Goal: Information Seeking & Learning: Learn about a topic

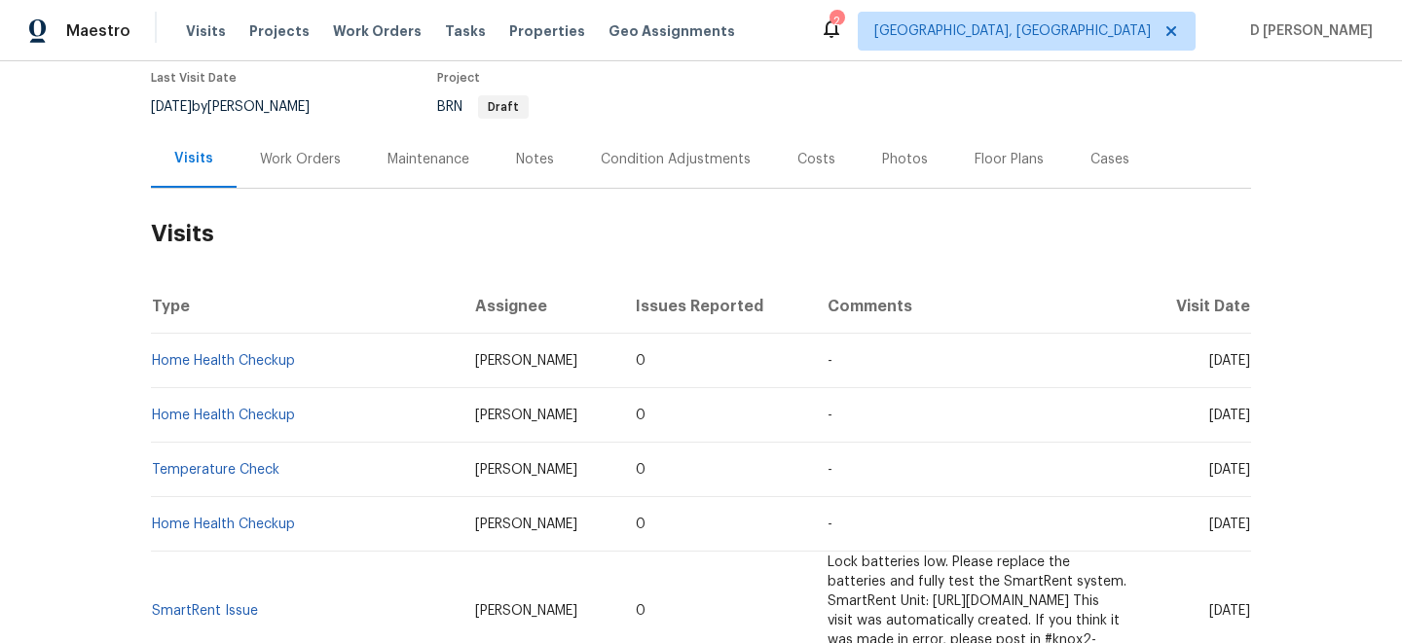
scroll to position [154, 0]
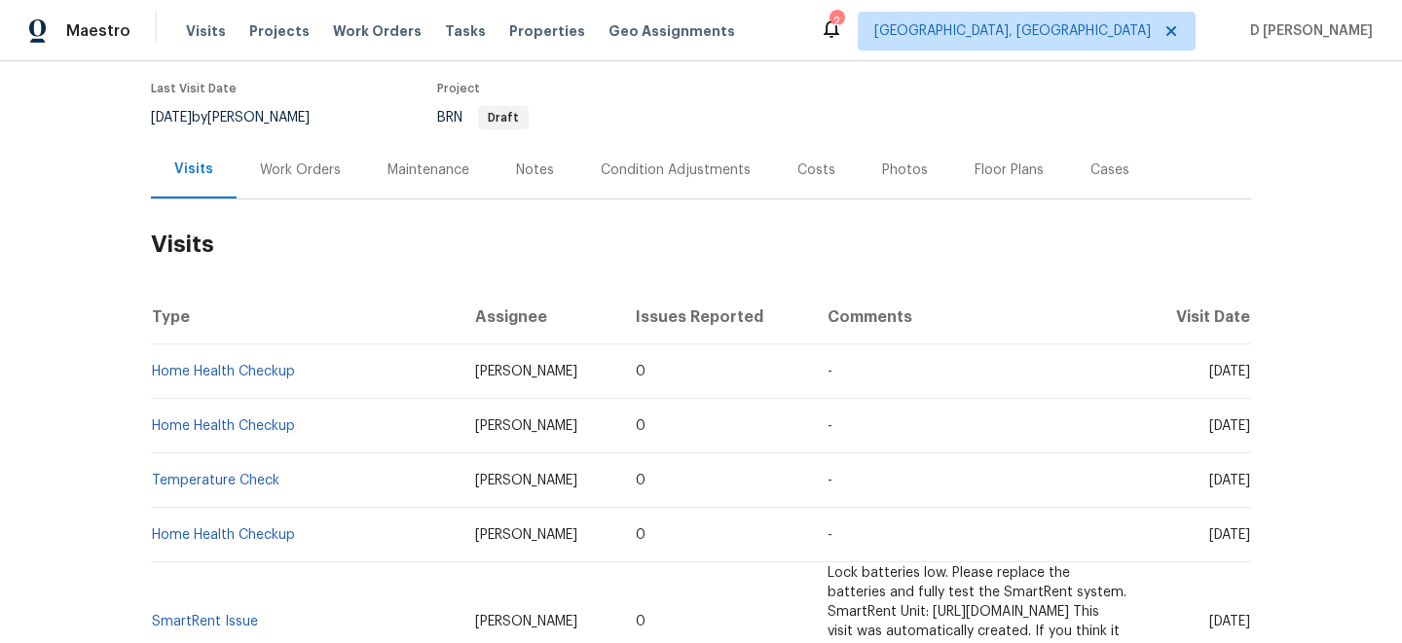
click at [274, 165] on div "Work Orders" at bounding box center [300, 170] width 81 height 19
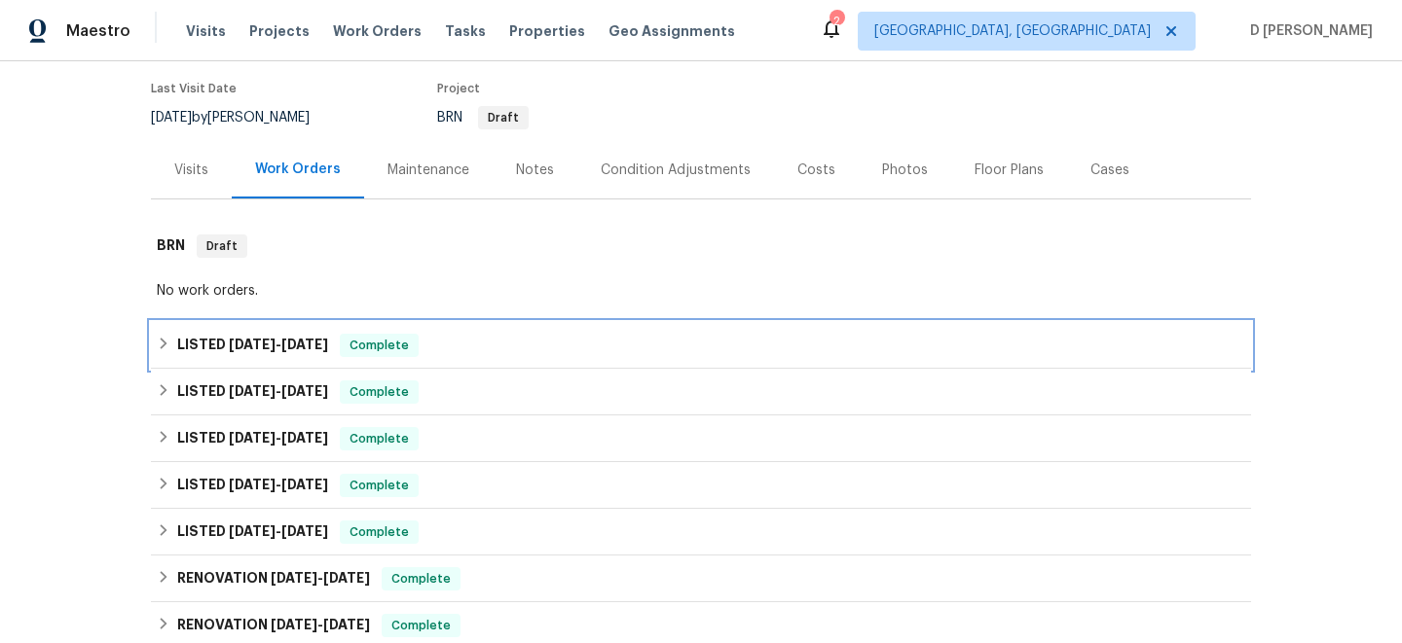
click at [175, 345] on div "LISTED 7/29/25 - 8/1/25 Complete" at bounding box center [701, 345] width 1088 height 23
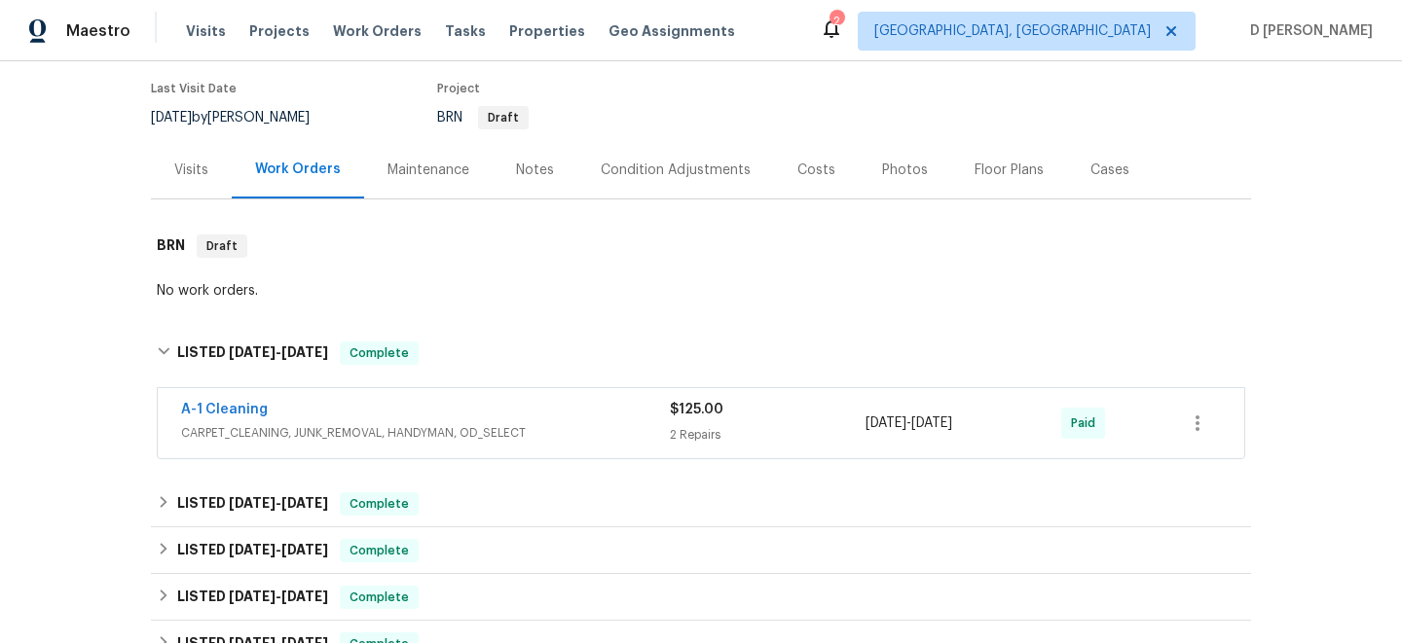
click at [364, 428] on span "CARPET_CLEANING, JUNK_REMOVAL, HANDYMAN, OD_SELECT" at bounding box center [425, 432] width 489 height 19
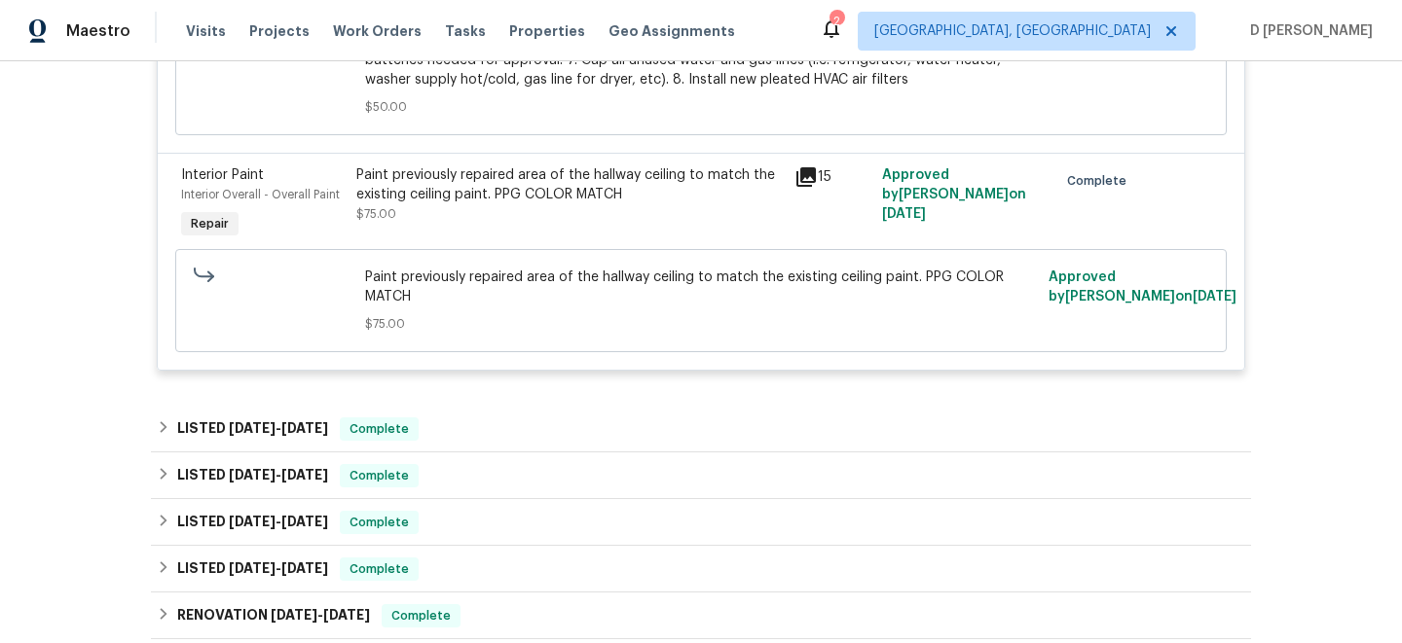
scroll to position [1140, 0]
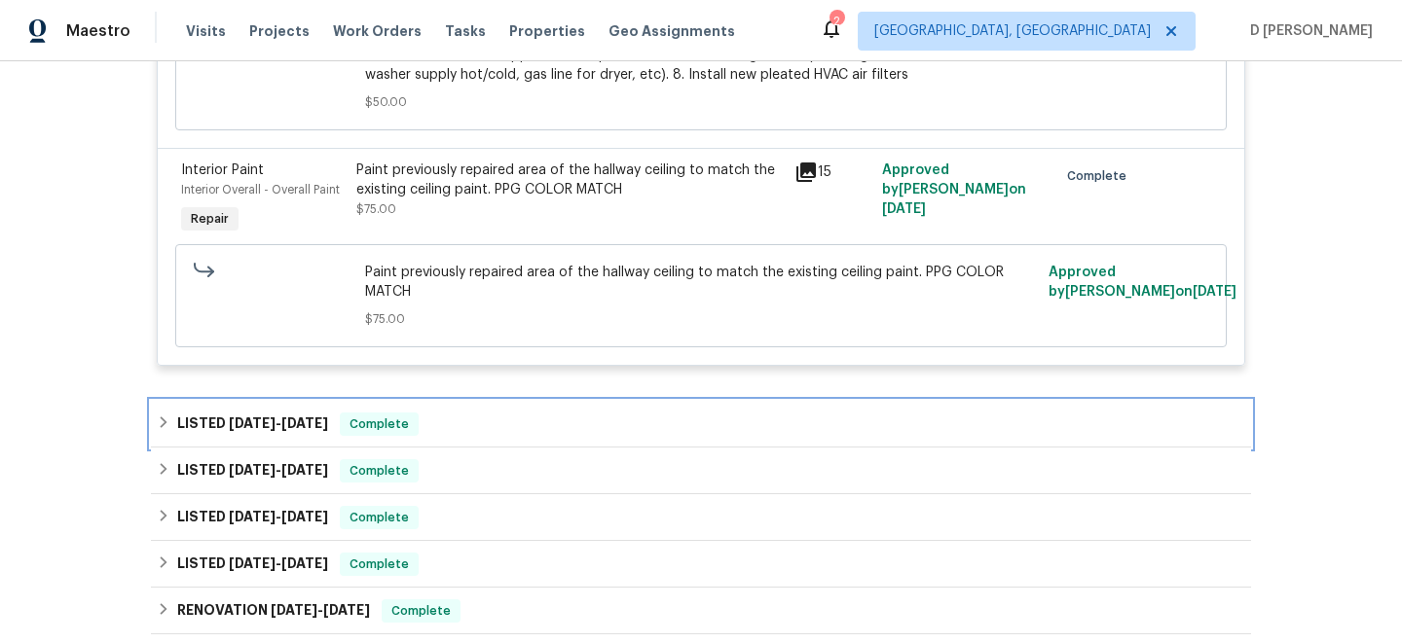
click at [167, 424] on icon at bounding box center [164, 423] width 14 height 14
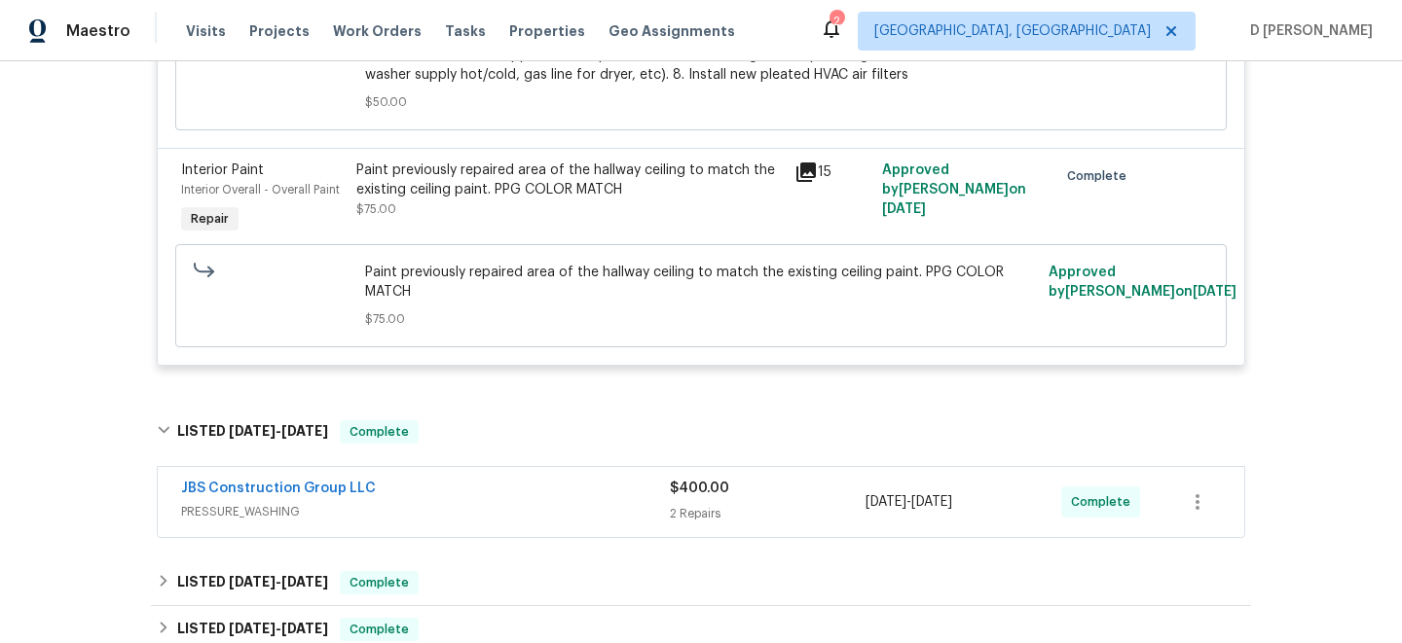
click at [394, 508] on span "PRESSURE_WASHING" at bounding box center [425, 511] width 489 height 19
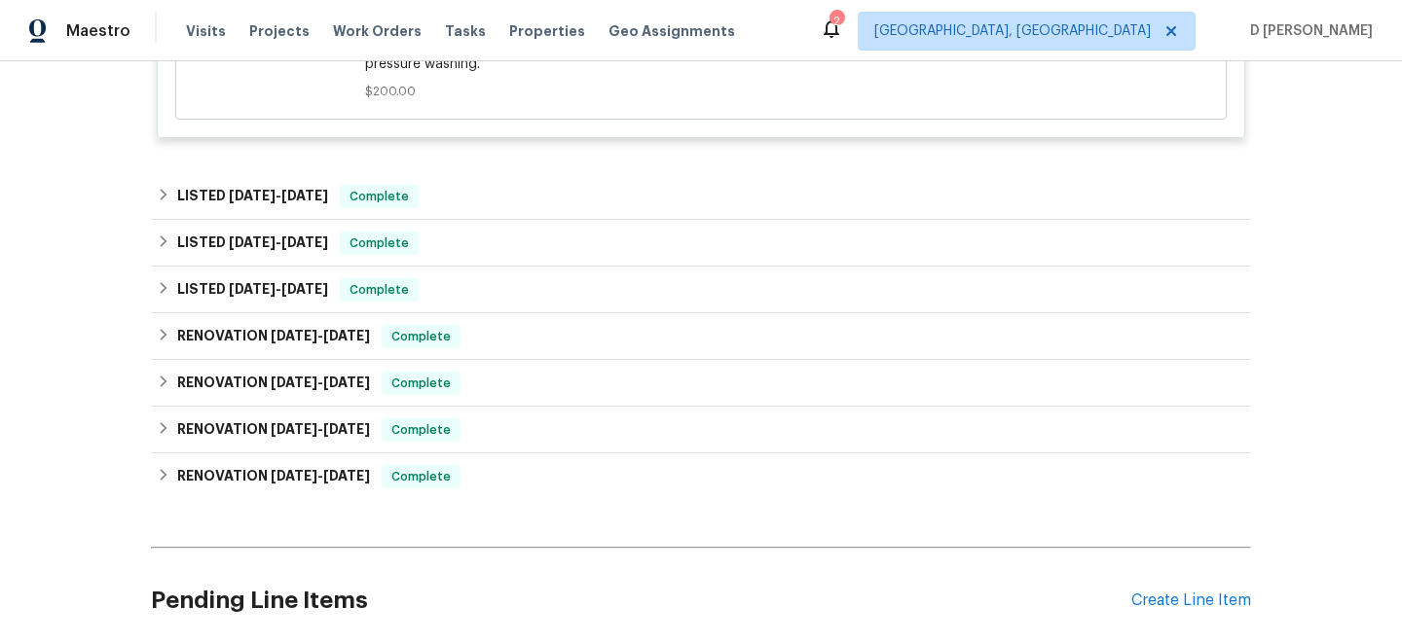
scroll to position [2098, 0]
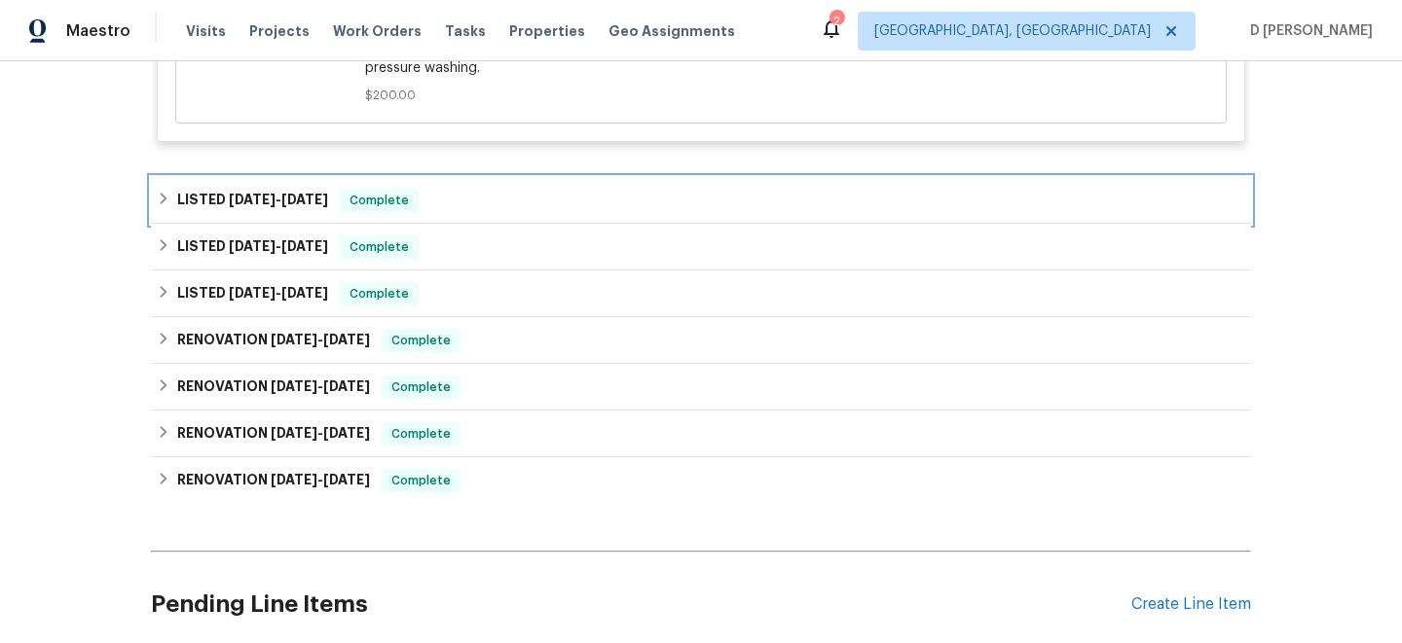
click at [175, 201] on div "LISTED 6/11/25 - 6/13/25 Complete" at bounding box center [701, 200] width 1088 height 23
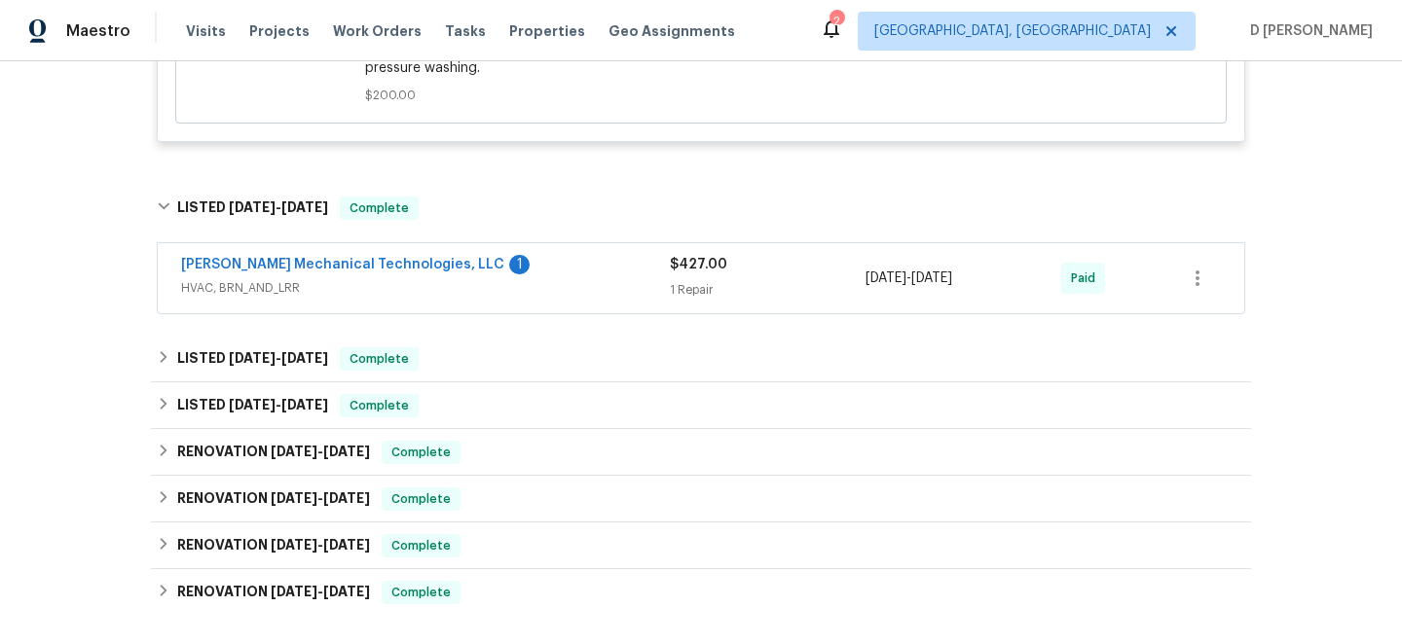
click at [581, 301] on div "Johnson's Mechanical Technologies, LLC 1 HVAC, BRN_AND_LRR" at bounding box center [425, 278] width 489 height 47
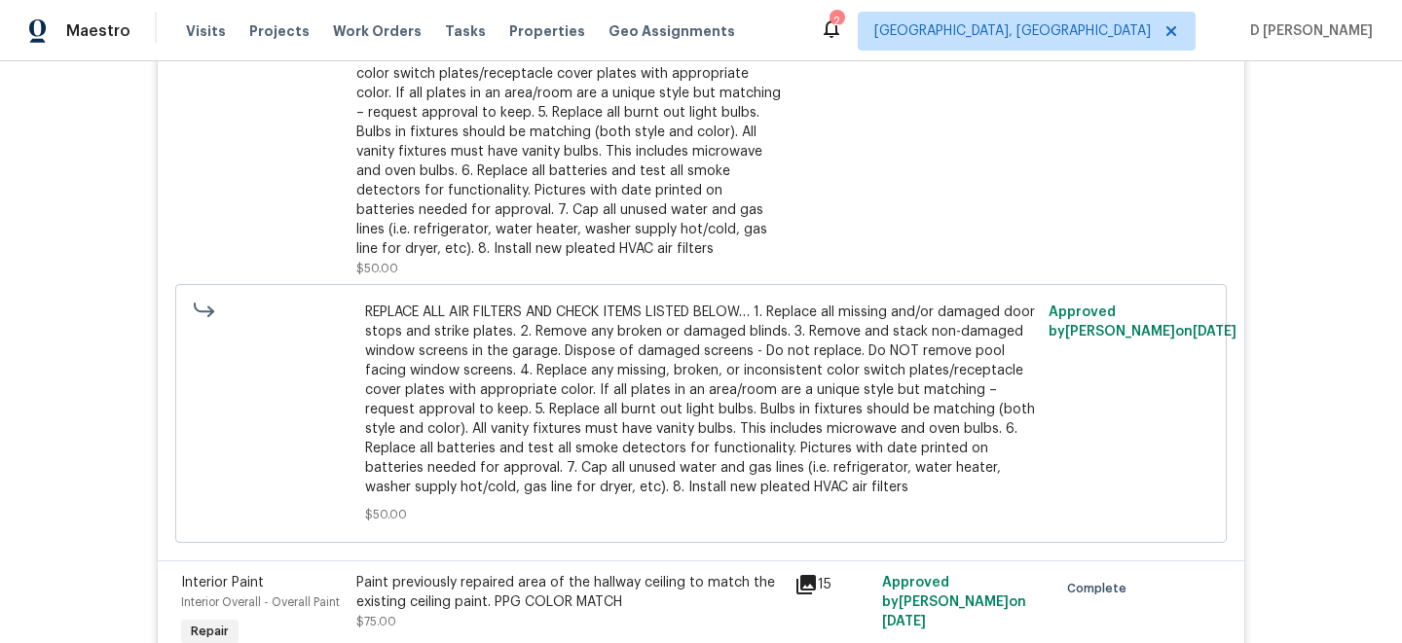
scroll to position [0, 0]
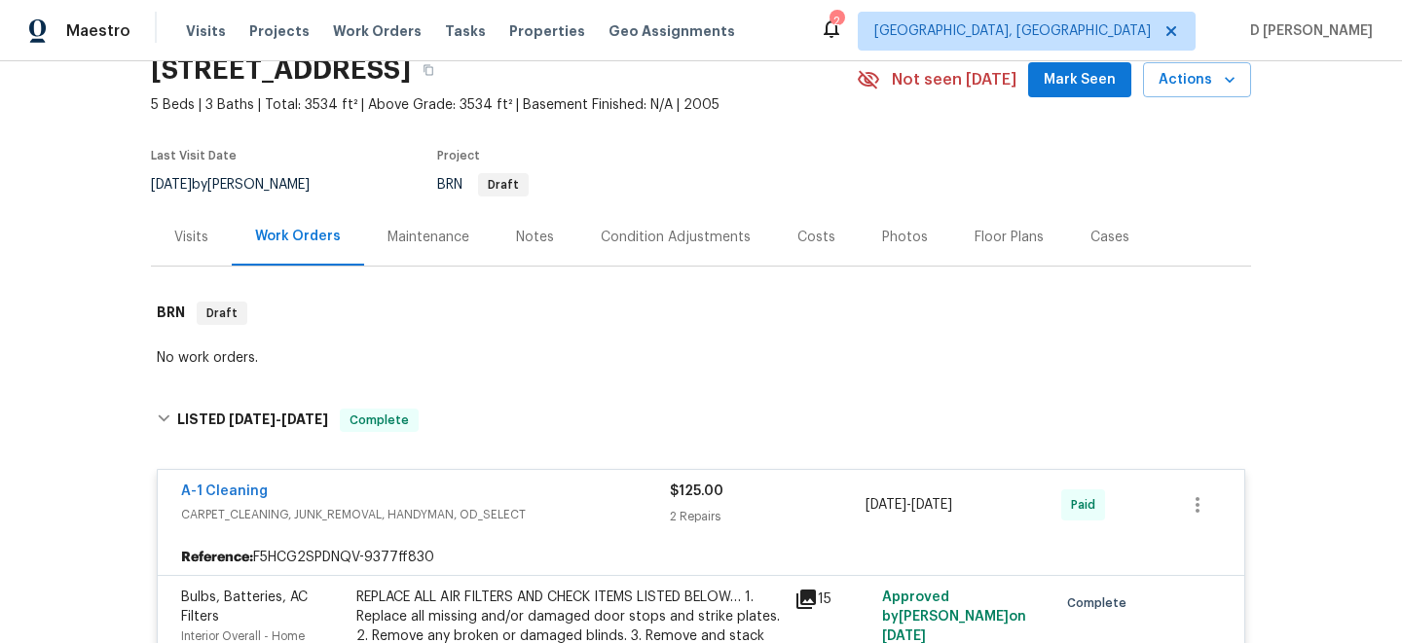
click at [369, 501] on div "A-1 Cleaning" at bounding box center [425, 493] width 489 height 23
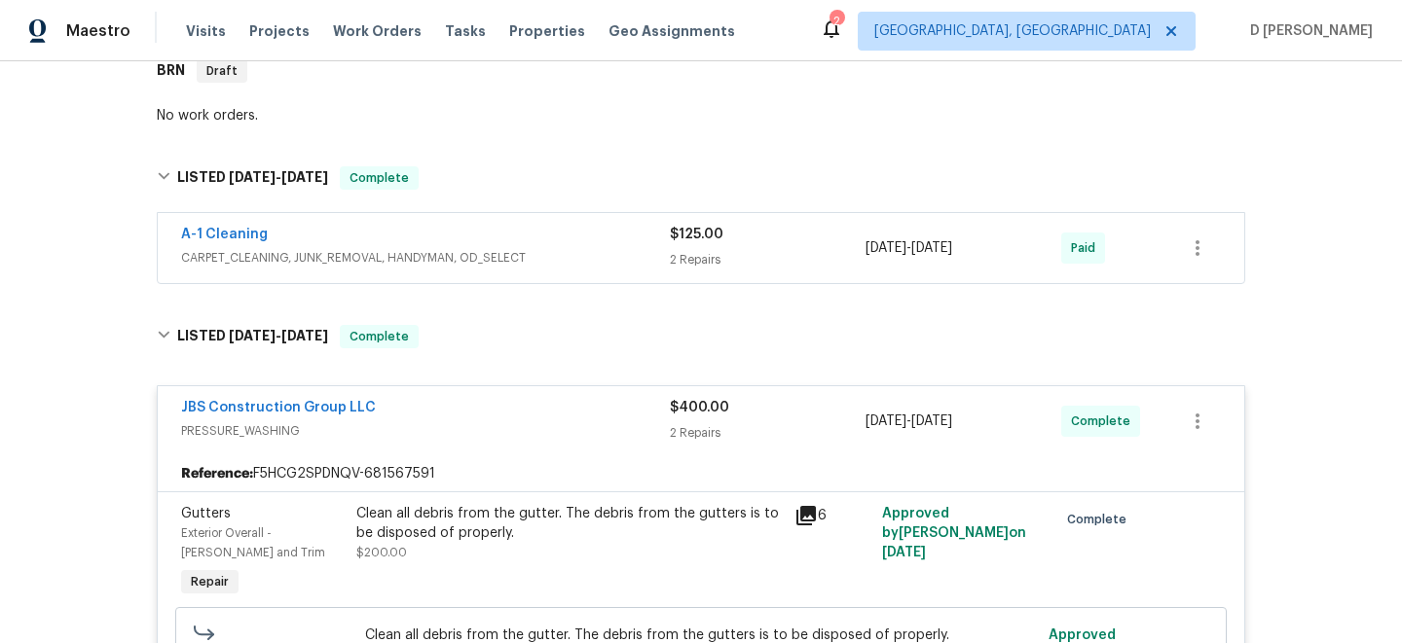
click at [348, 422] on span "PRESSURE_WASHING" at bounding box center [425, 430] width 489 height 19
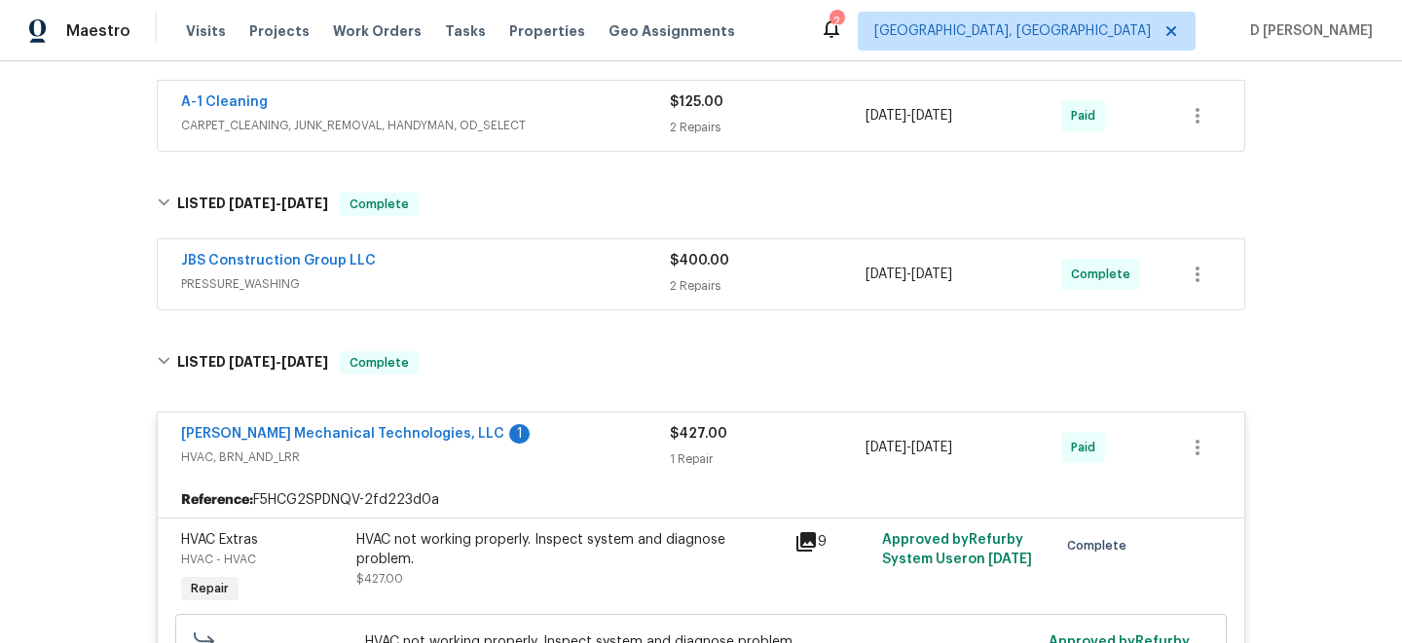
scroll to position [555, 0]
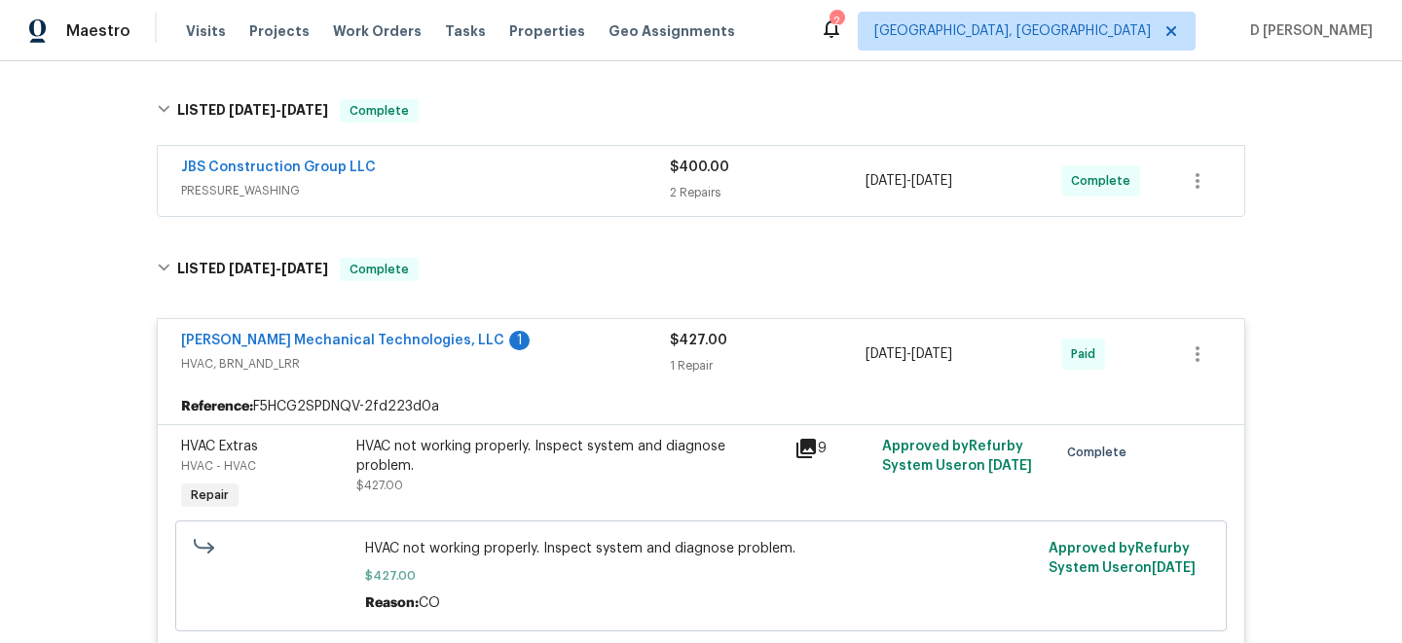
click at [297, 366] on span "HVAC, BRN_AND_LRR" at bounding box center [425, 363] width 489 height 19
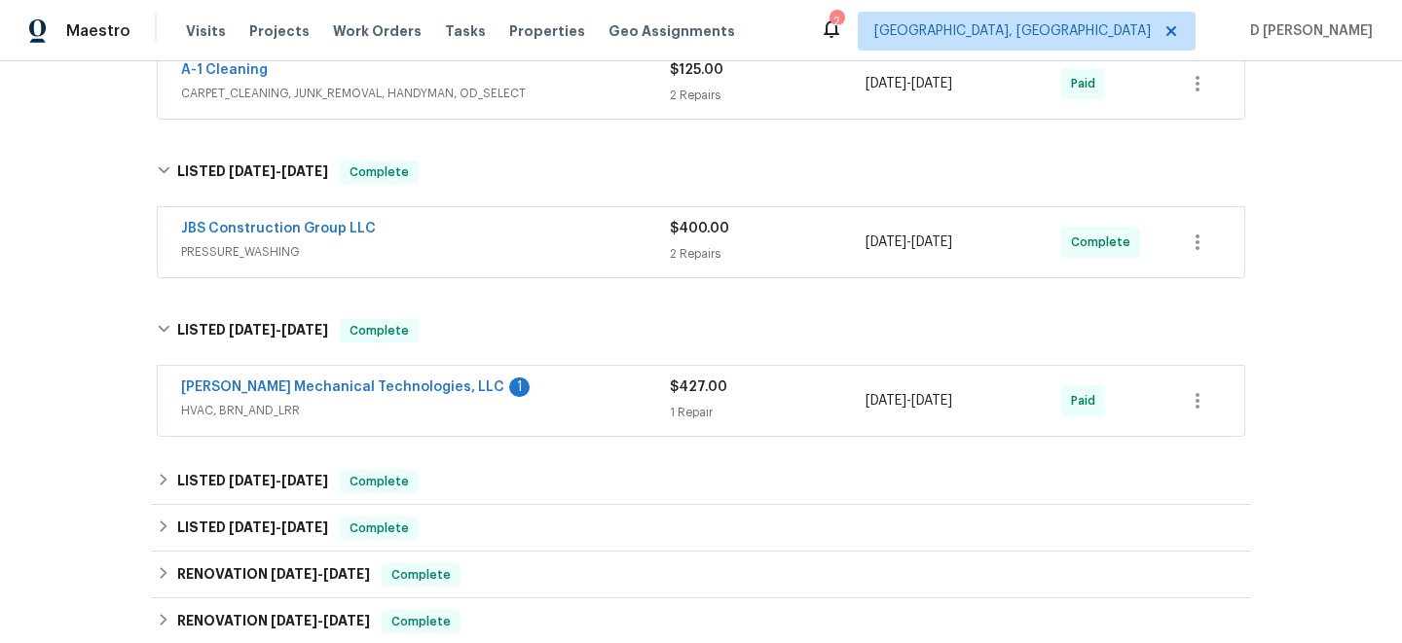
scroll to position [458, 0]
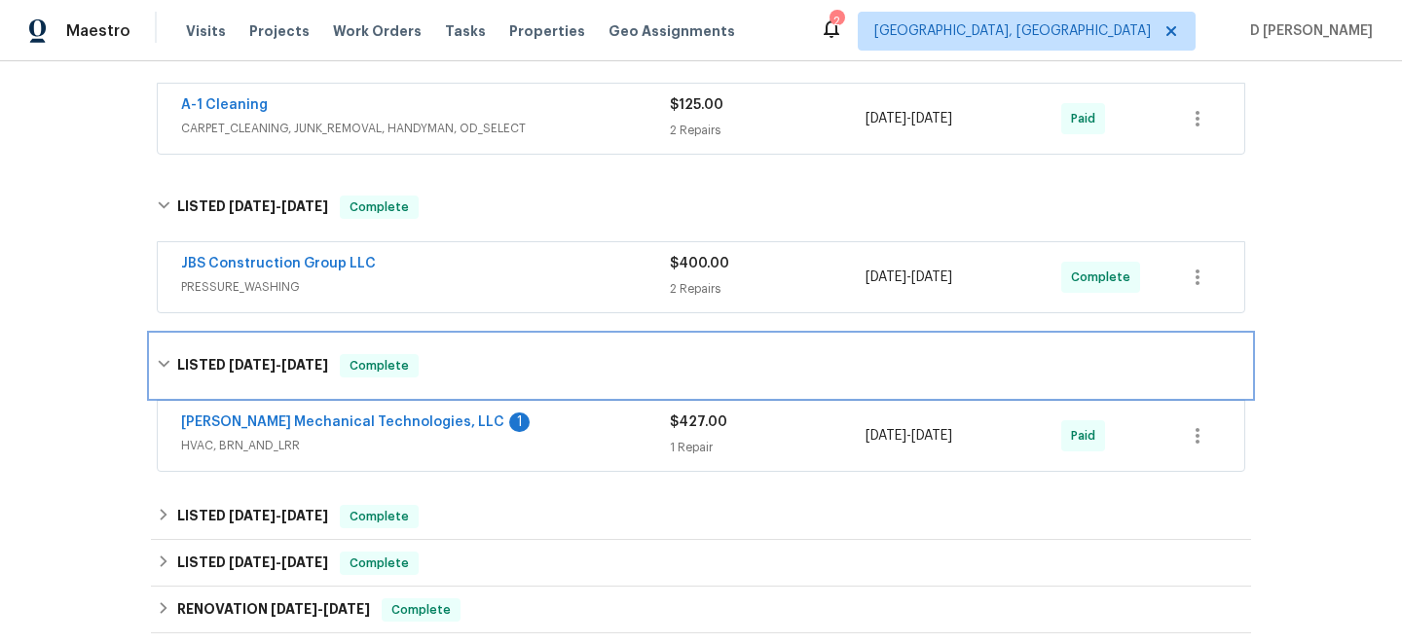
click at [168, 352] on div "LISTED 6/11/25 - 6/13/25 Complete" at bounding box center [701, 366] width 1100 height 62
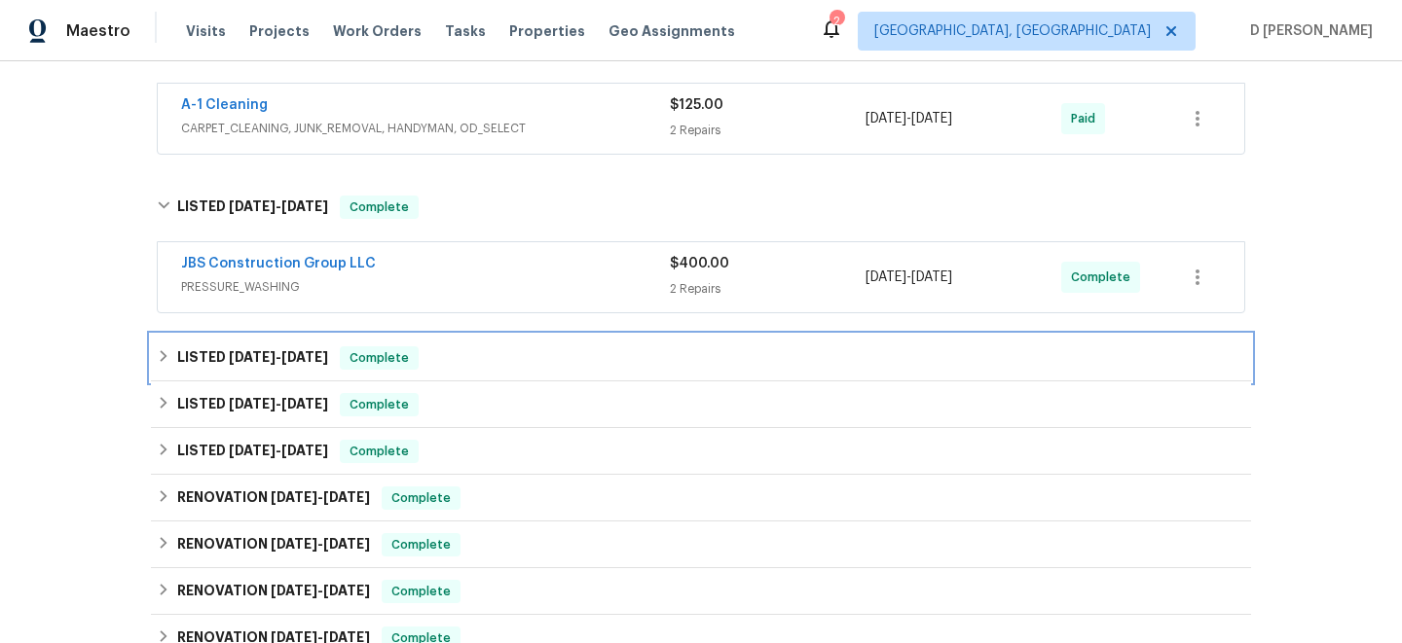
scroll to position [371, 0]
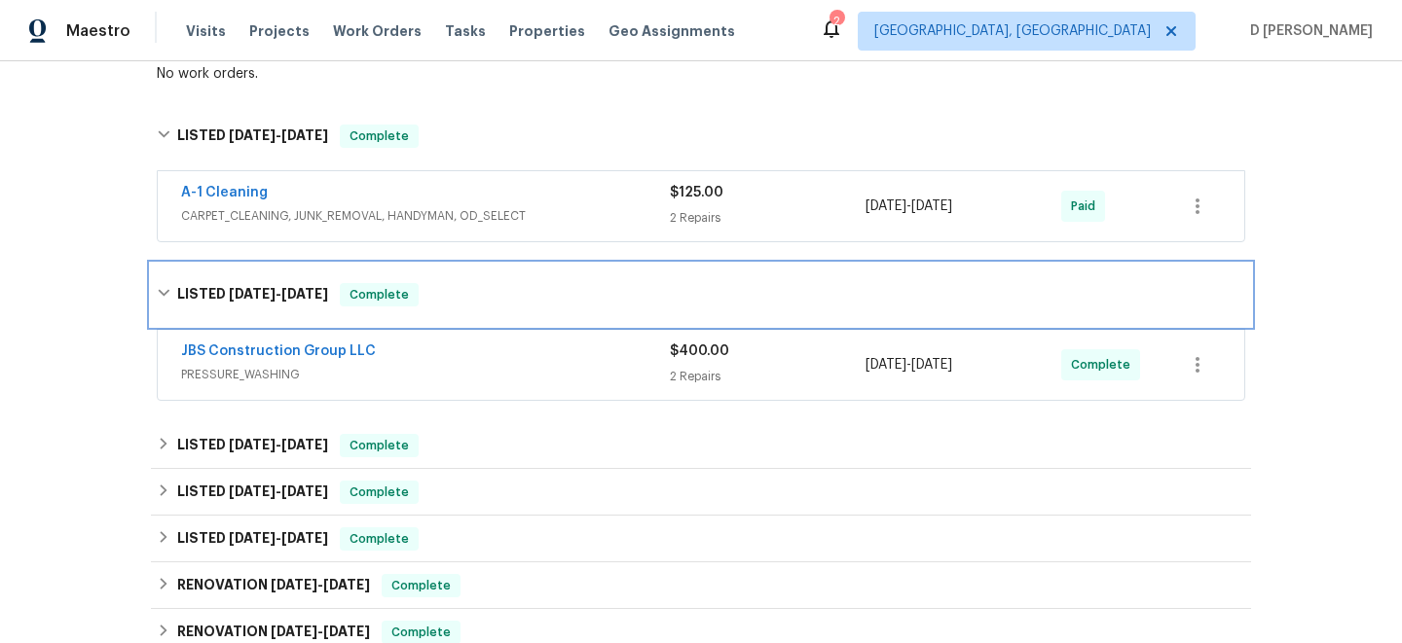
click at [174, 290] on div "LISTED 7/29/25 - 8/1/25 Complete" at bounding box center [701, 294] width 1088 height 23
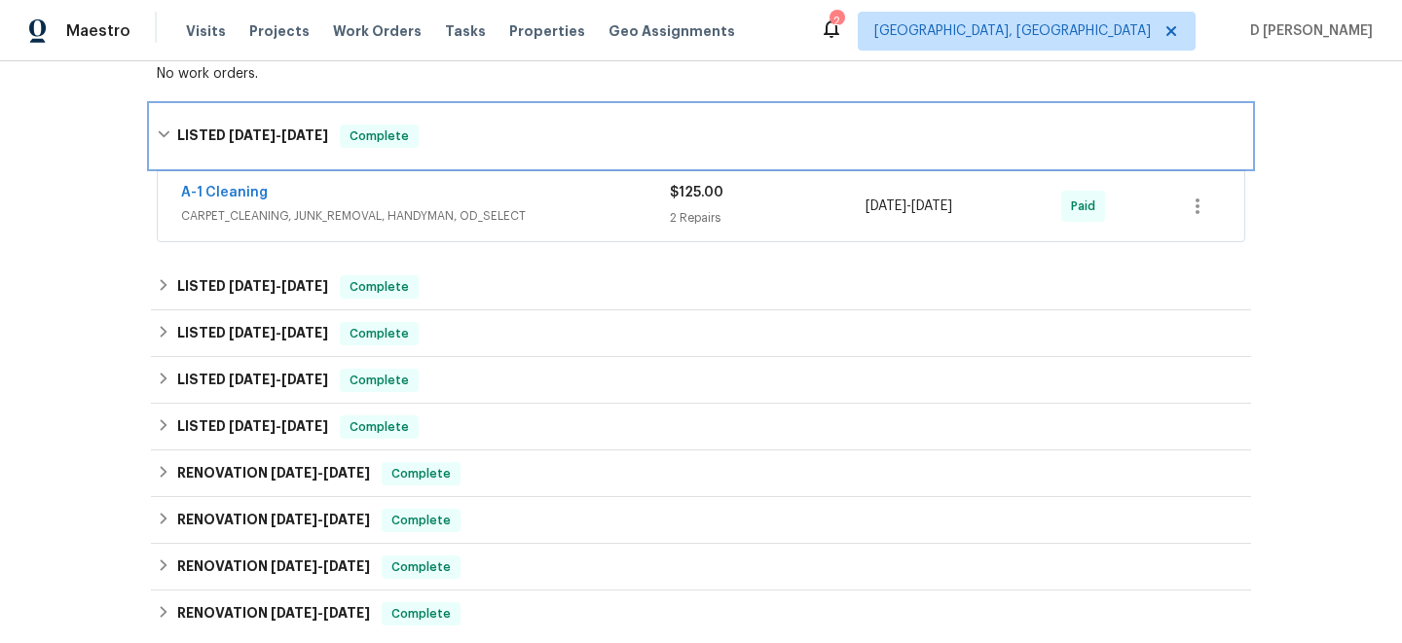
click at [167, 133] on icon at bounding box center [164, 135] width 14 height 14
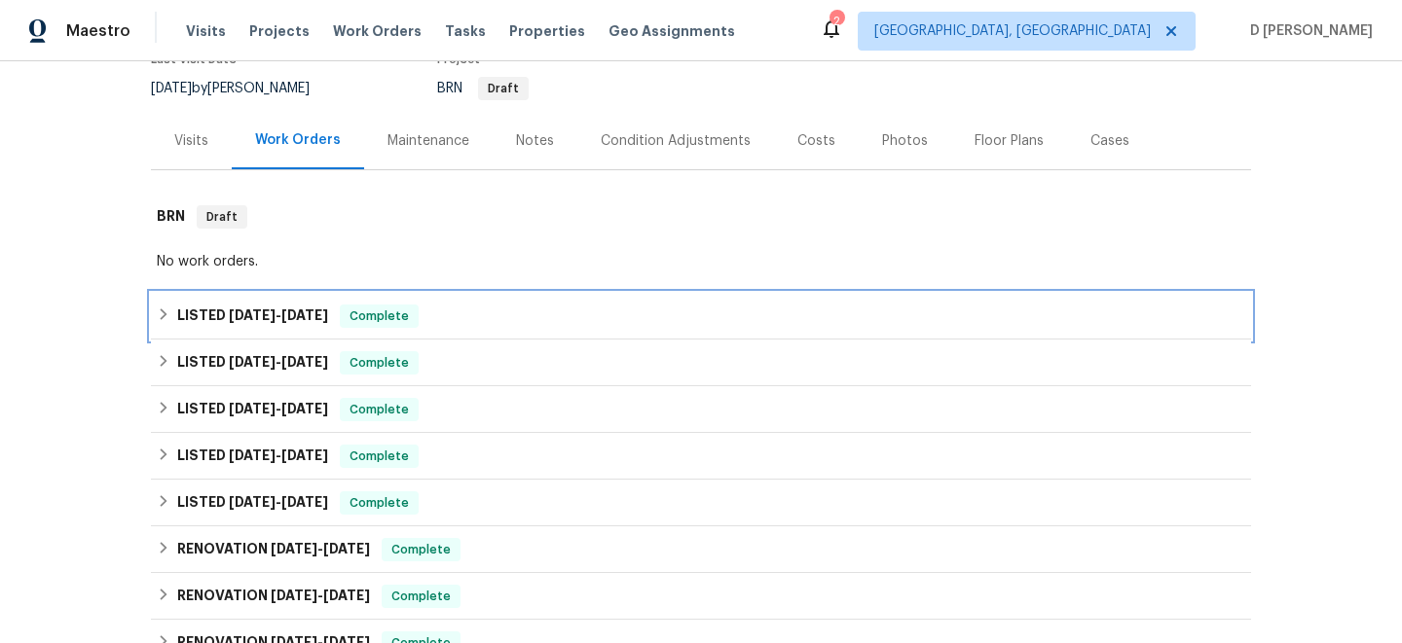
scroll to position [191, 0]
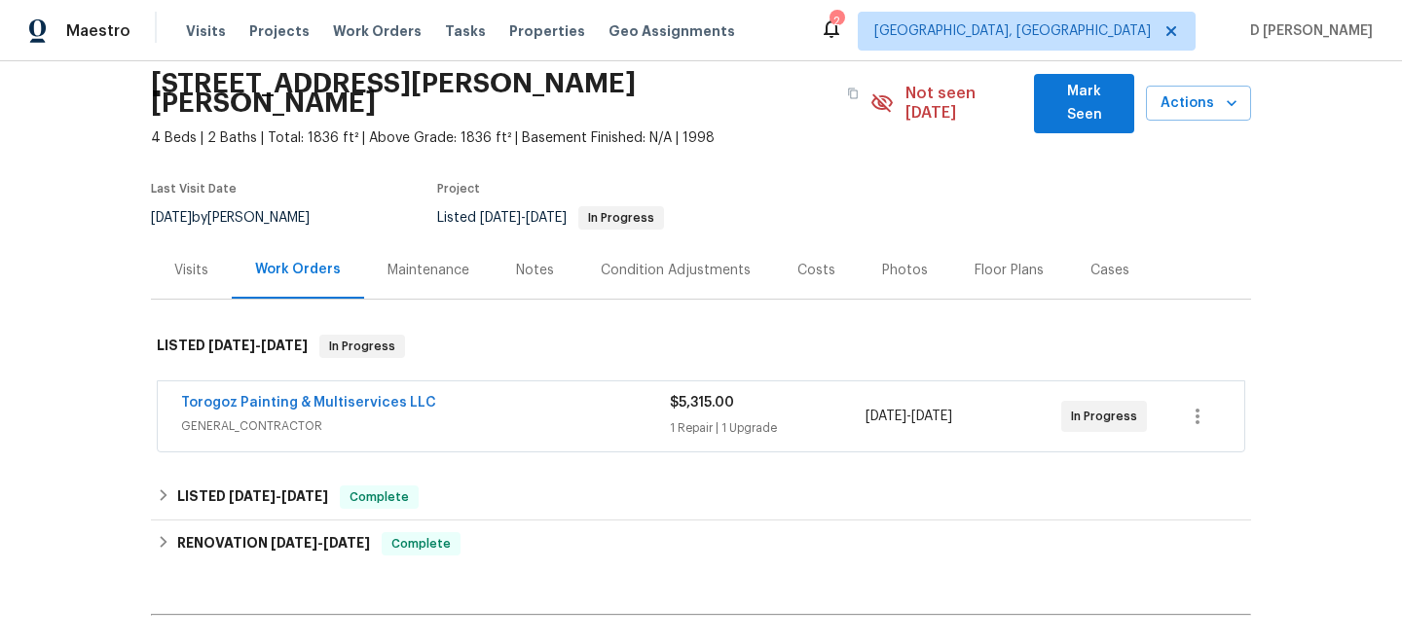
scroll to position [109, 0]
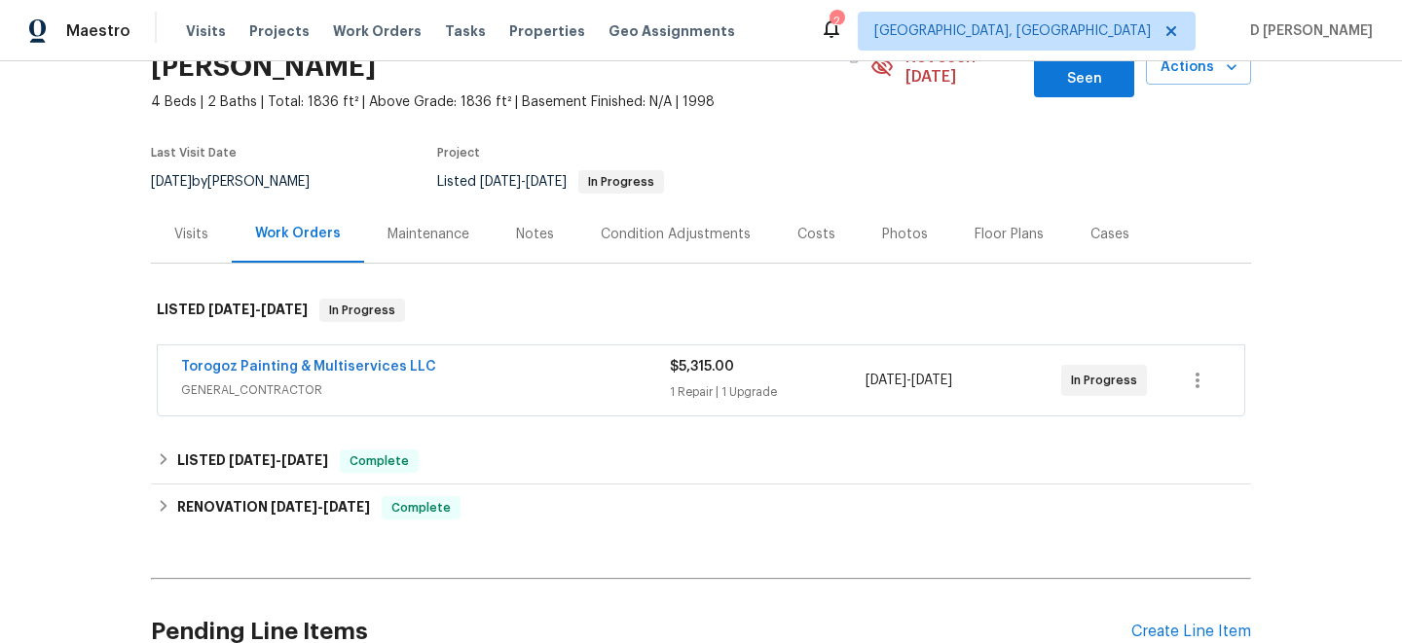
click at [499, 381] on span "GENERAL_CONTRACTOR" at bounding box center [425, 390] width 489 height 19
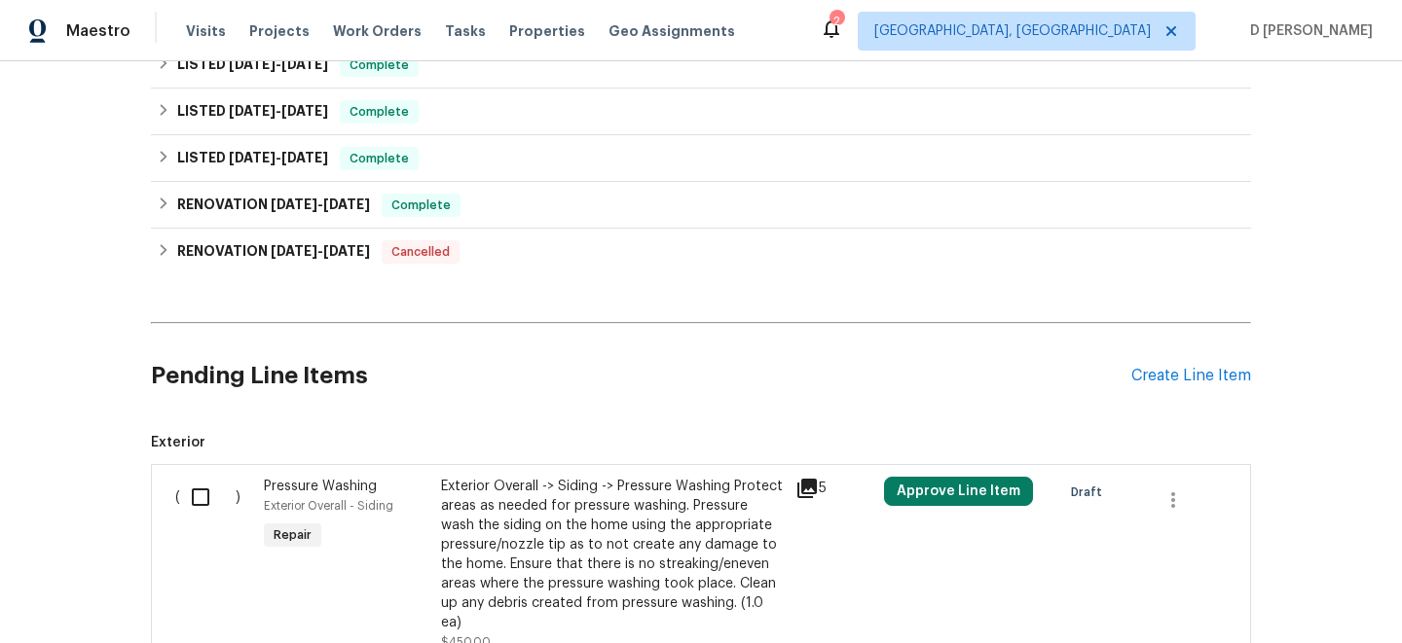
scroll to position [26, 0]
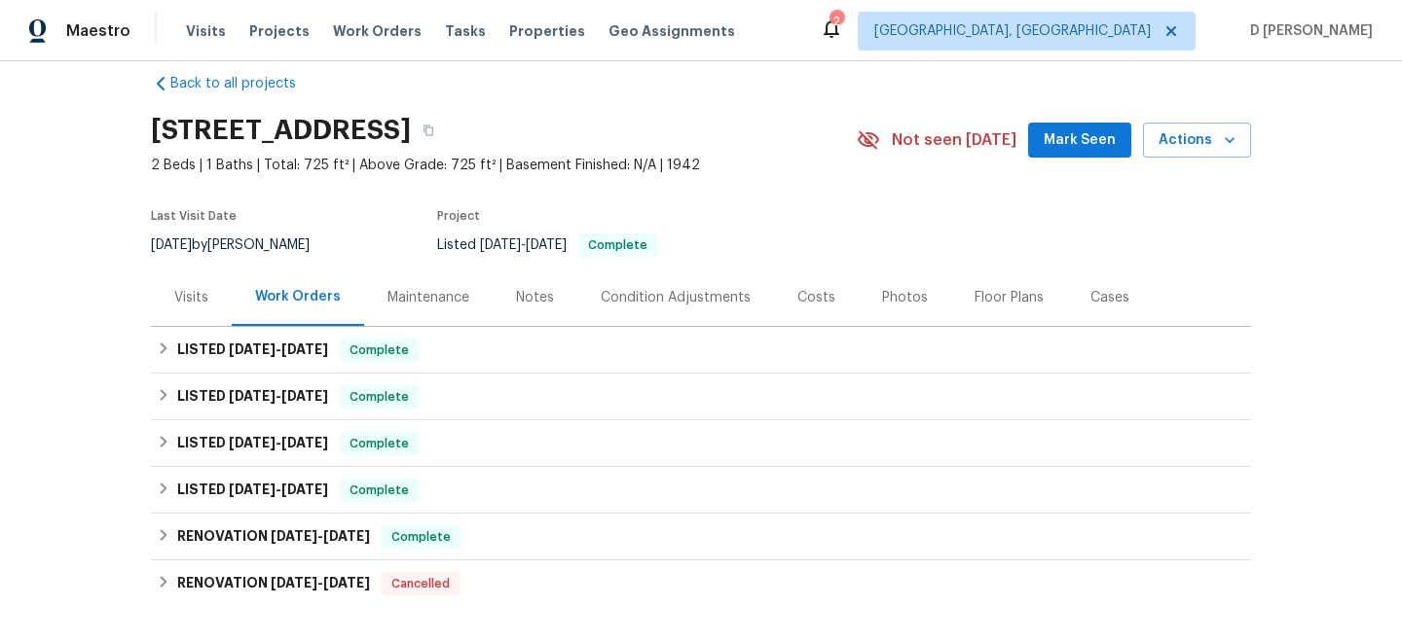
click at [201, 302] on div "Visits" at bounding box center [191, 297] width 34 height 19
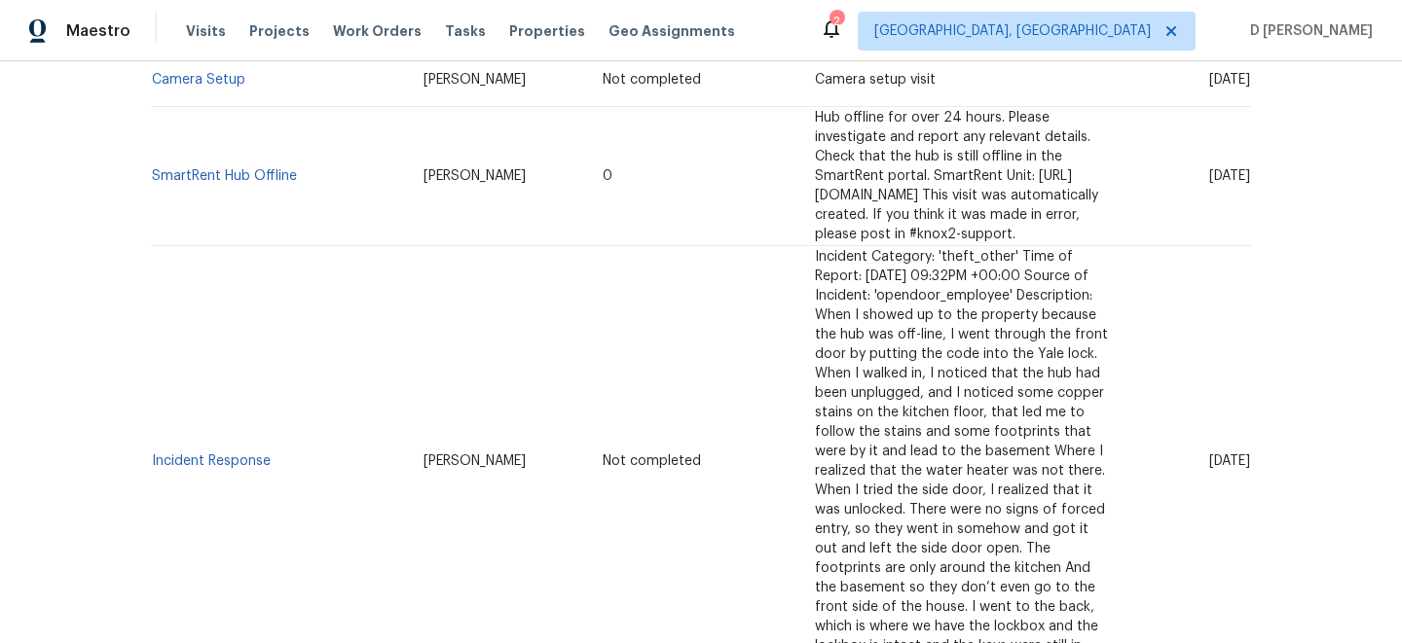
scroll to position [447, 0]
click at [298, 385] on td "Incident Response" at bounding box center [279, 460] width 257 height 431
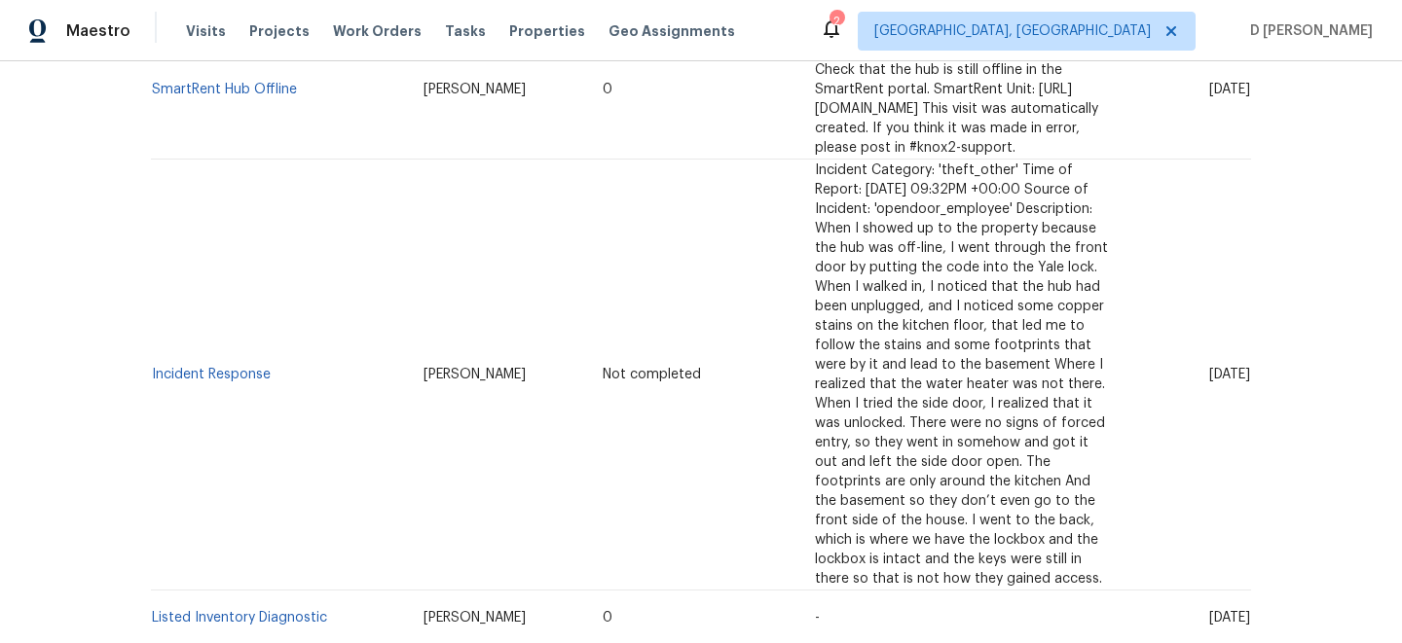
scroll to position [534, 0]
drag, startPoint x: 1168, startPoint y: 478, endPoint x: 1211, endPoint y: 478, distance: 42.8
click at [1211, 609] on span "Thu, Aug 07 2025" at bounding box center [1229, 616] width 41 height 14
copy span "Aug 07"
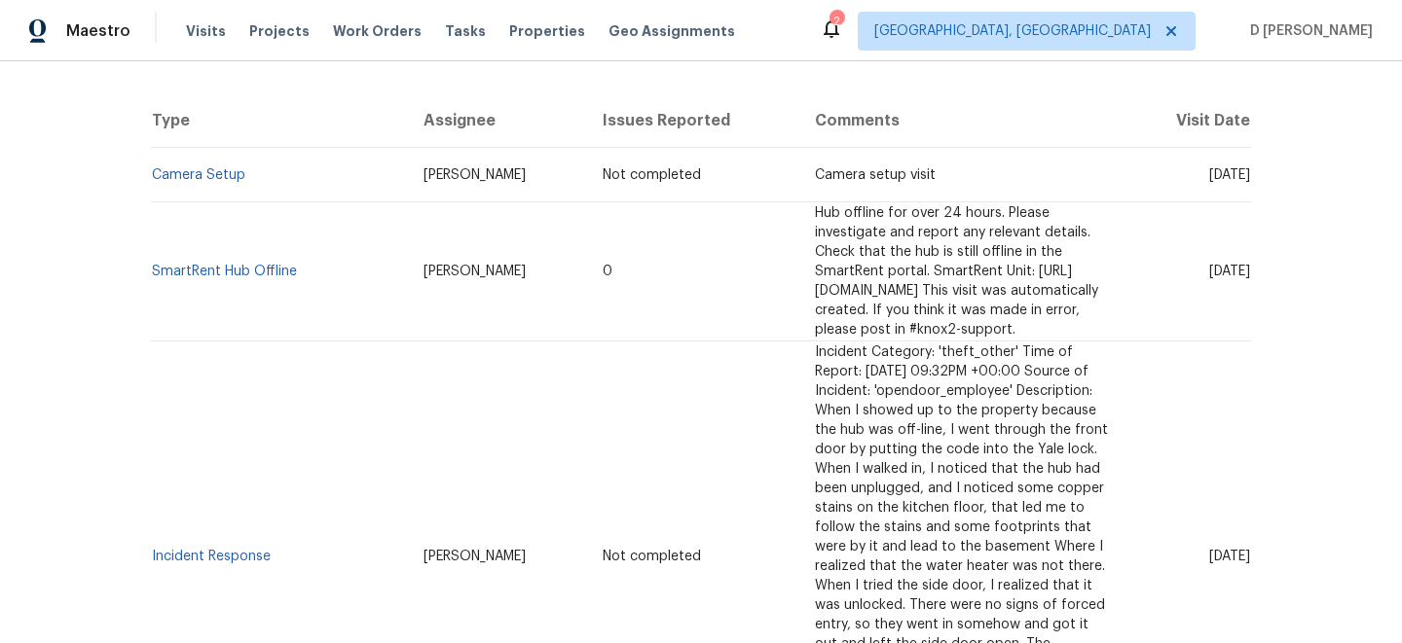
scroll to position [188, 0]
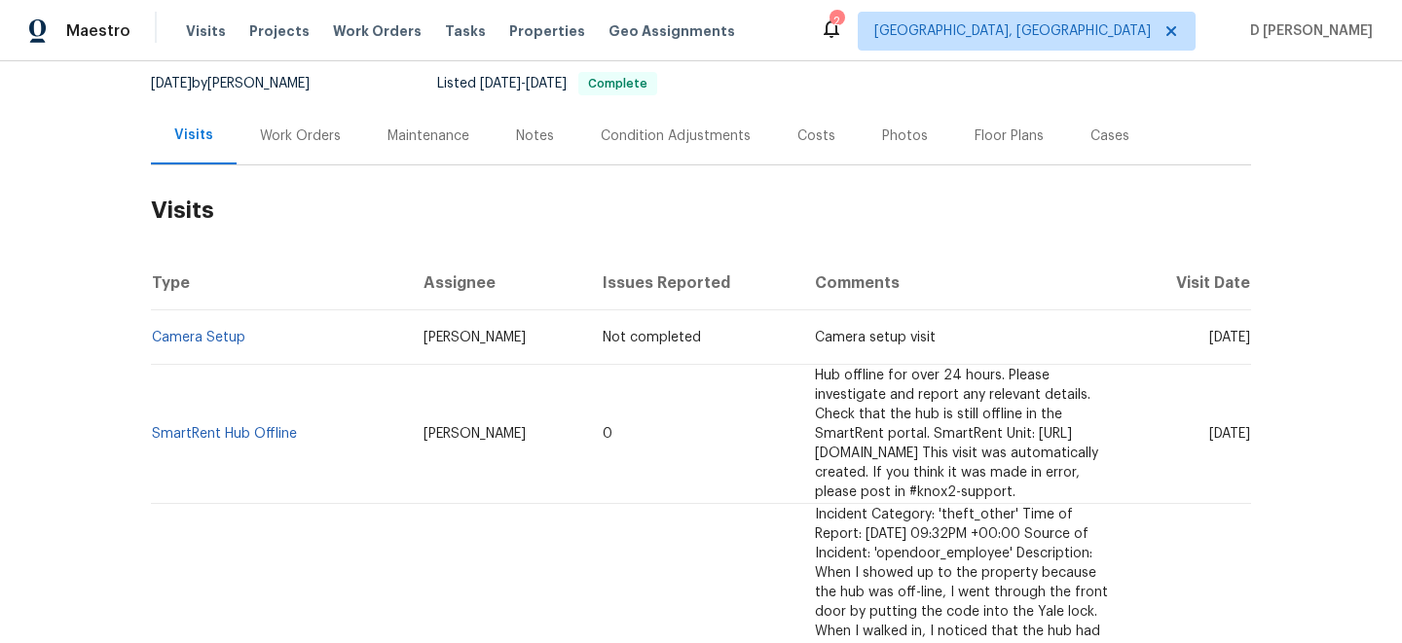
click at [297, 146] on div "Work Orders" at bounding box center [301, 135] width 128 height 57
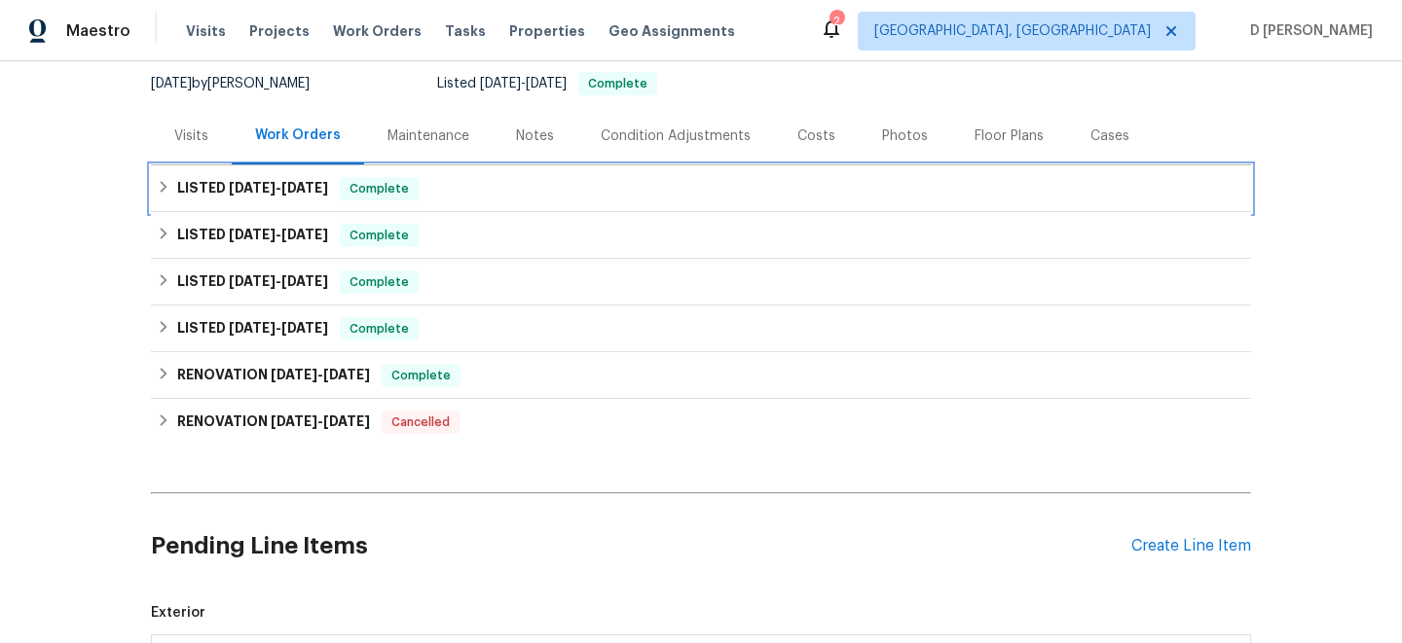
click at [182, 195] on h6 "LISTED 7/30/25 - 7/31/25" at bounding box center [252, 188] width 151 height 23
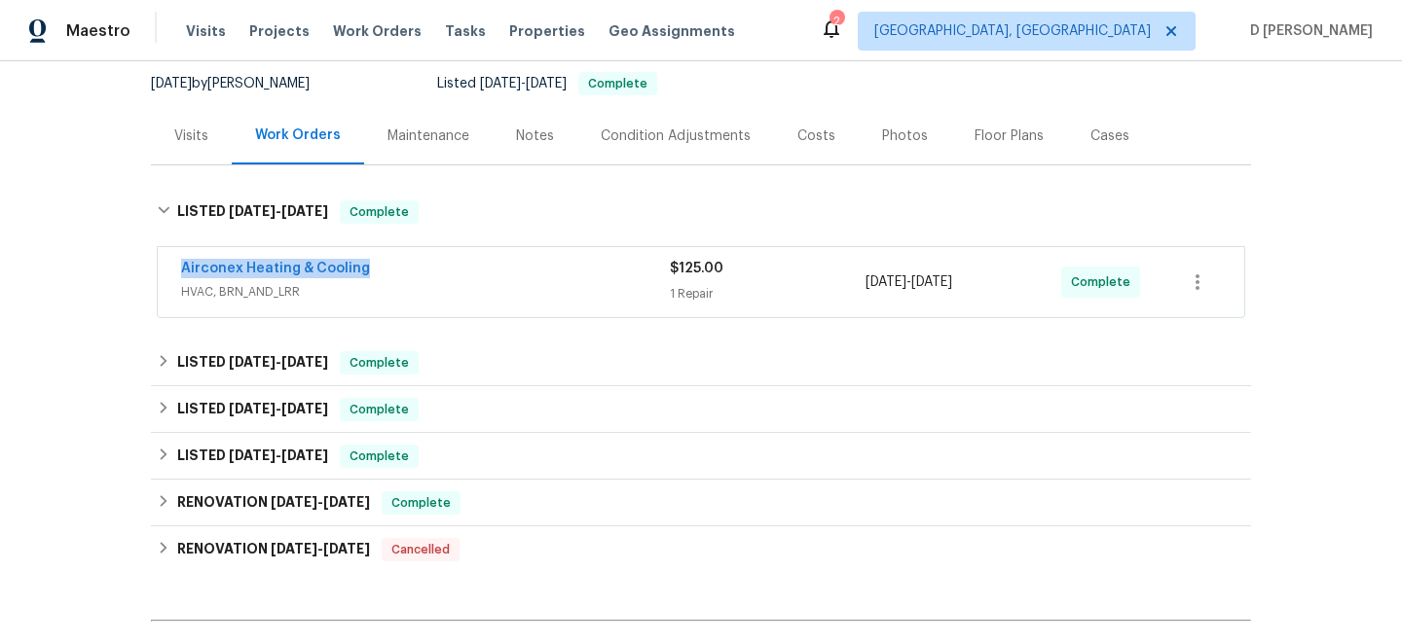
drag, startPoint x: 170, startPoint y: 270, endPoint x: 562, endPoint y: 270, distance: 391.3
click at [562, 270] on div "Airconex Heating & Cooling HVAC, BRN_AND_LRR $125.00 1 Repair 7/30/2025 - 7/31/…" at bounding box center [701, 282] width 1086 height 70
copy link "Airconex Heating & Cooling"
click at [194, 141] on div "Visits" at bounding box center [191, 136] width 34 height 19
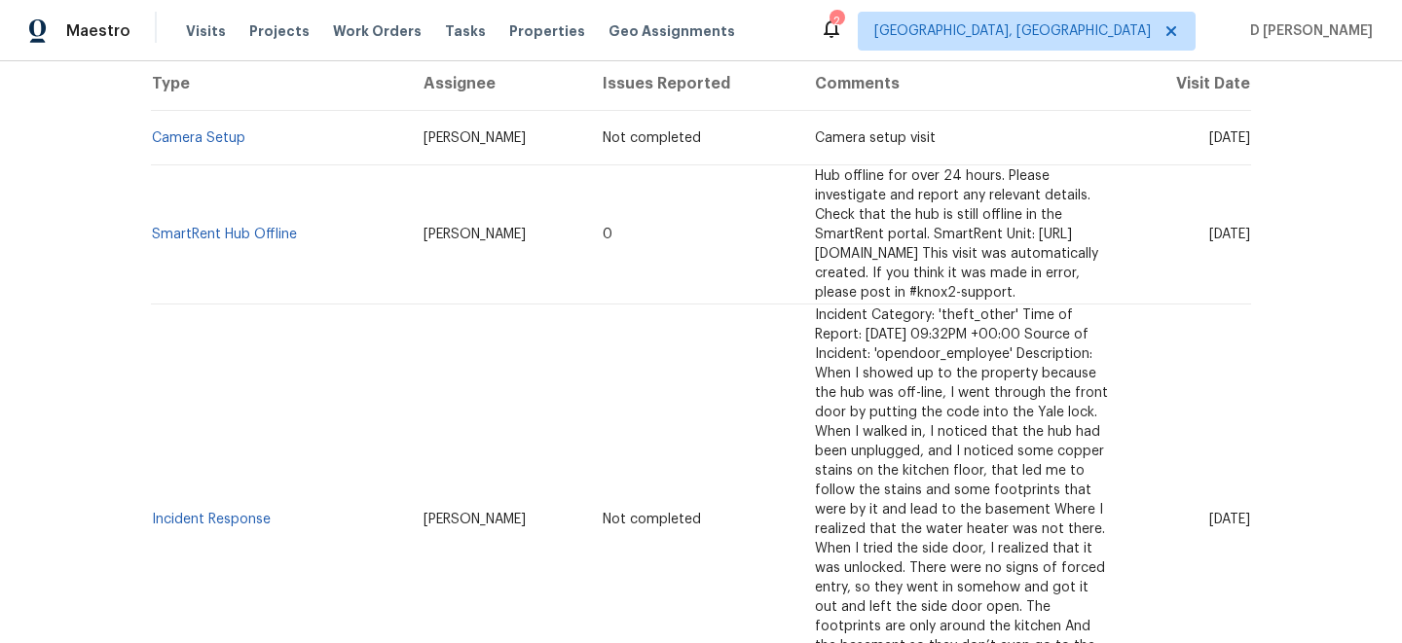
scroll to position [408, 0]
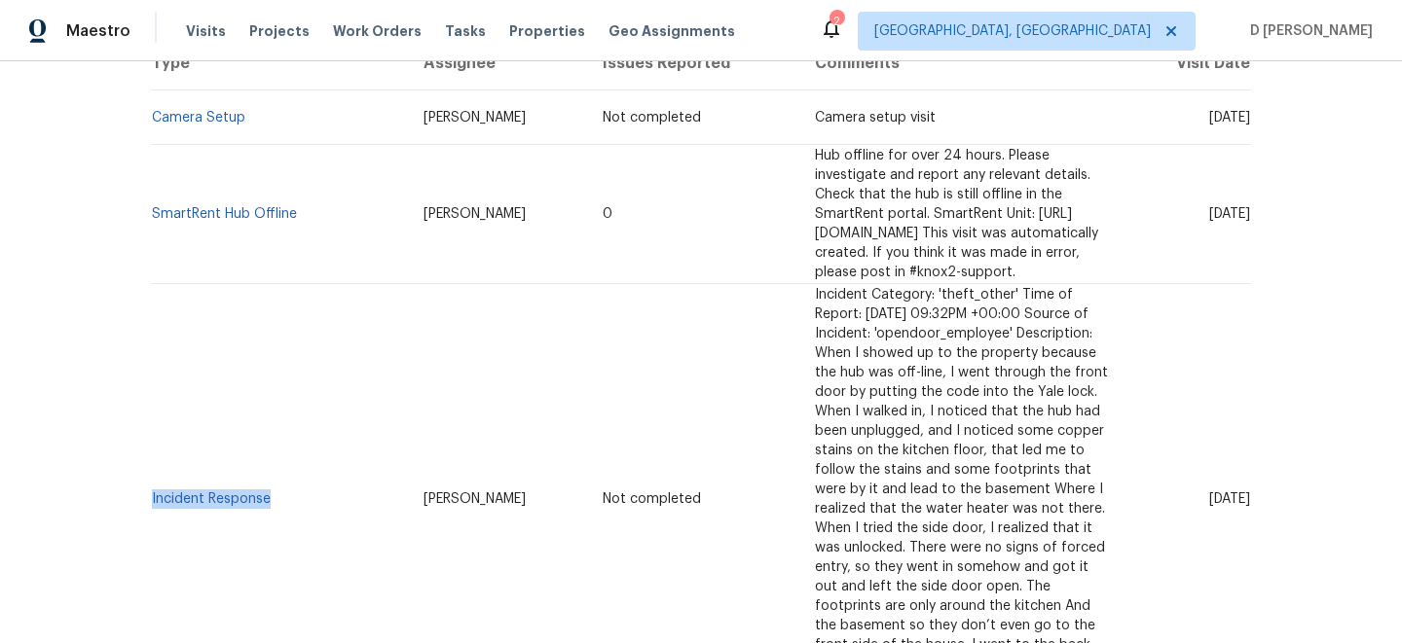
drag, startPoint x: 278, startPoint y: 416, endPoint x: 153, endPoint y: 412, distance: 125.6
click at [153, 412] on td "Incident Response" at bounding box center [279, 499] width 257 height 431
copy link "Incident Response"
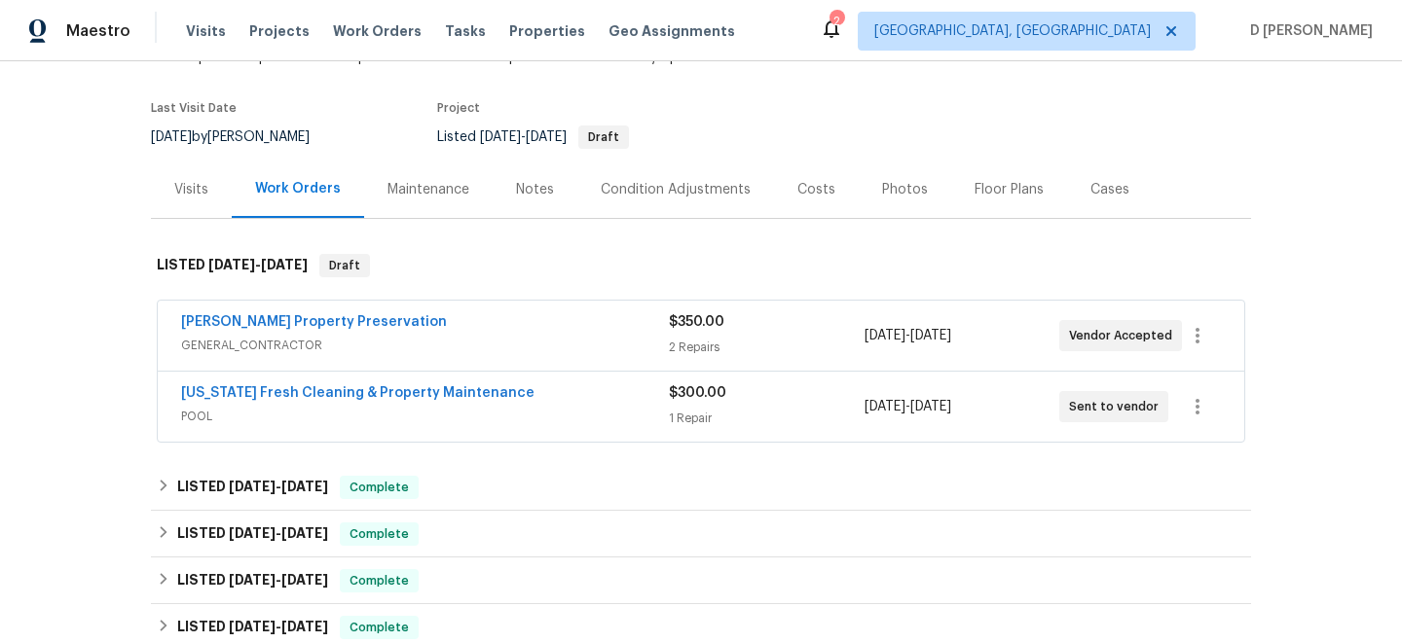
scroll to position [147, 0]
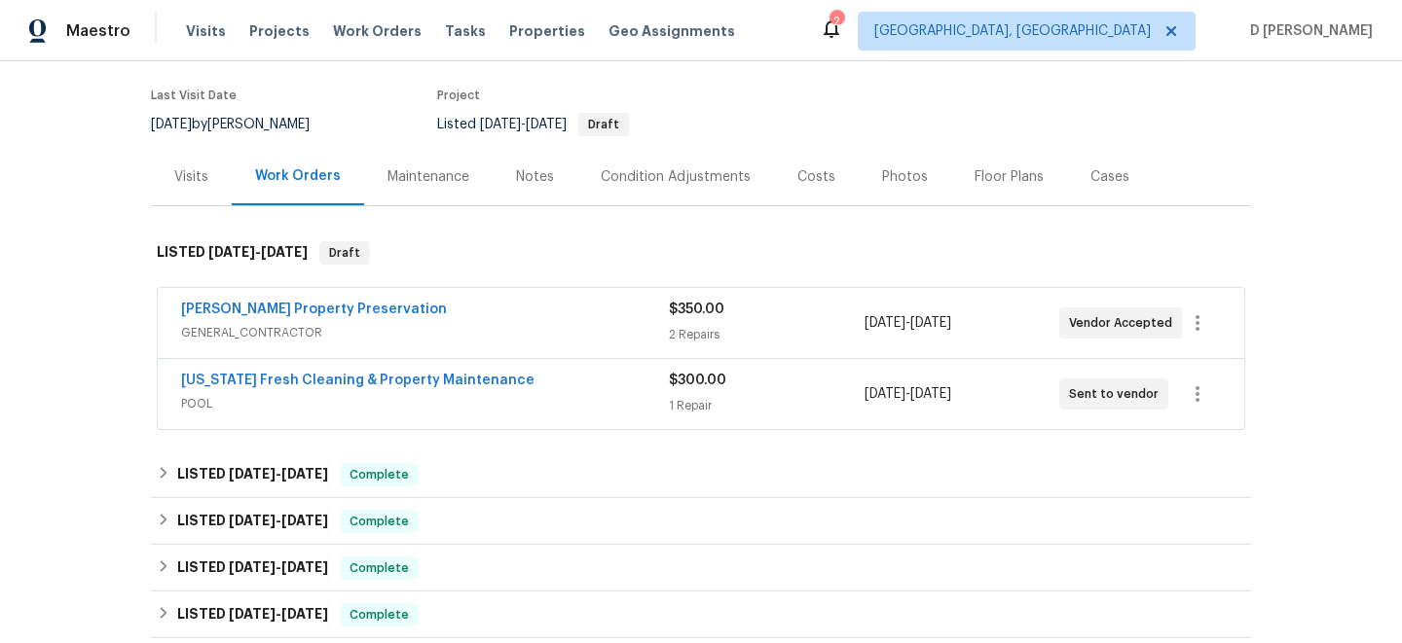
click at [560, 405] on span "POOL" at bounding box center [425, 403] width 488 height 19
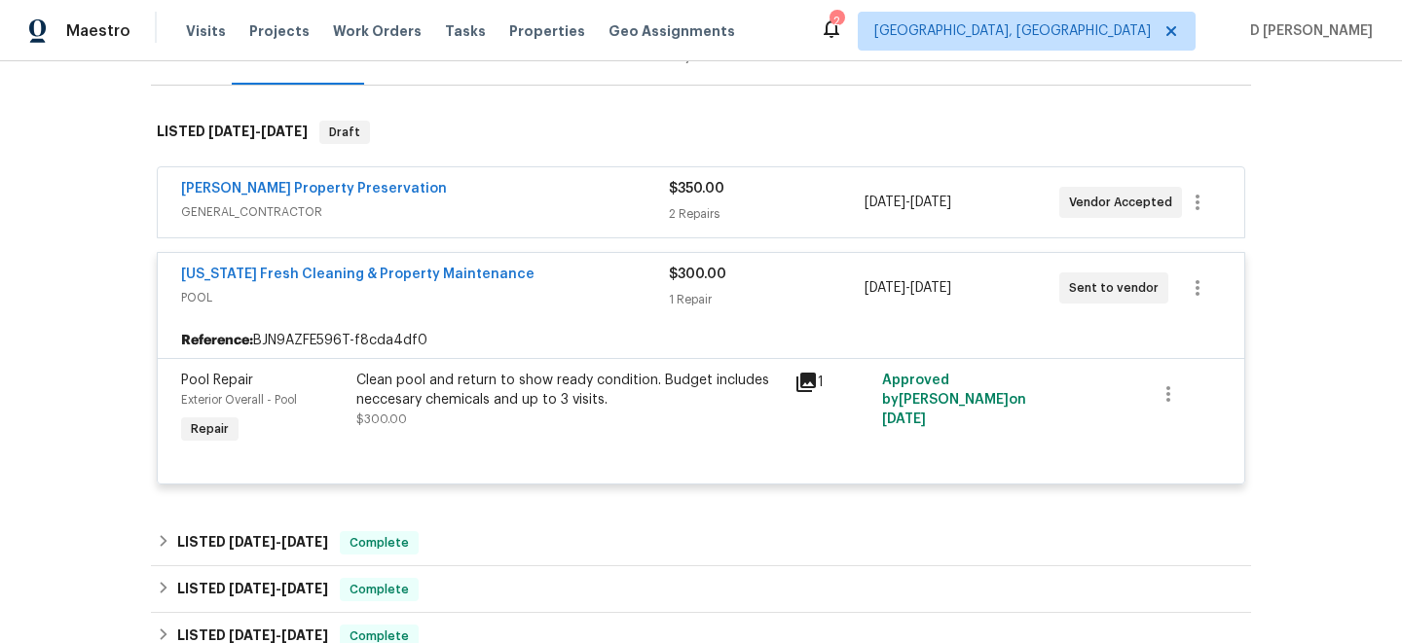
scroll to position [269, 0]
drag, startPoint x: 171, startPoint y: 275, endPoint x: 536, endPoint y: 274, distance: 365.0
click at [536, 274] on div "[US_STATE] Fresh Cleaning & Property Maintenance POOL $300.00 1 Repair [DATE] -…" at bounding box center [701, 287] width 1086 height 70
copy link "[US_STATE] Fresh Cleaning & Property Maintenance"
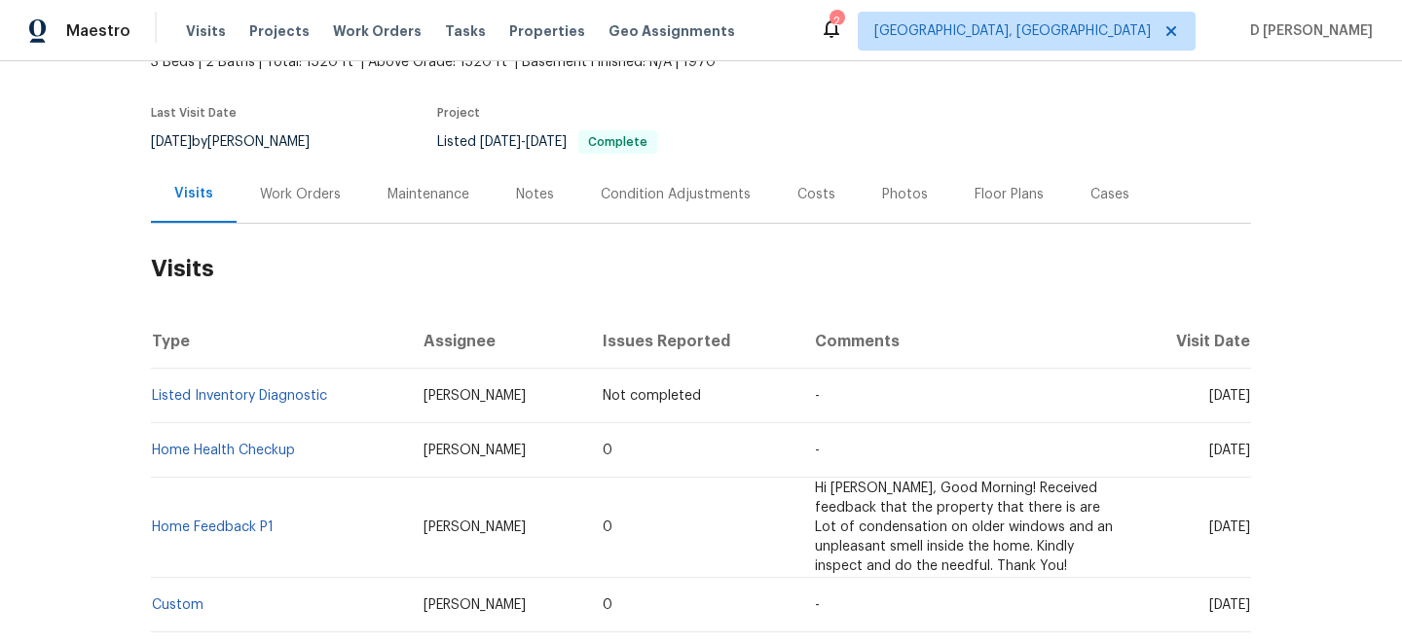
scroll to position [130, 0]
click at [275, 169] on div "Work Orders" at bounding box center [301, 193] width 128 height 57
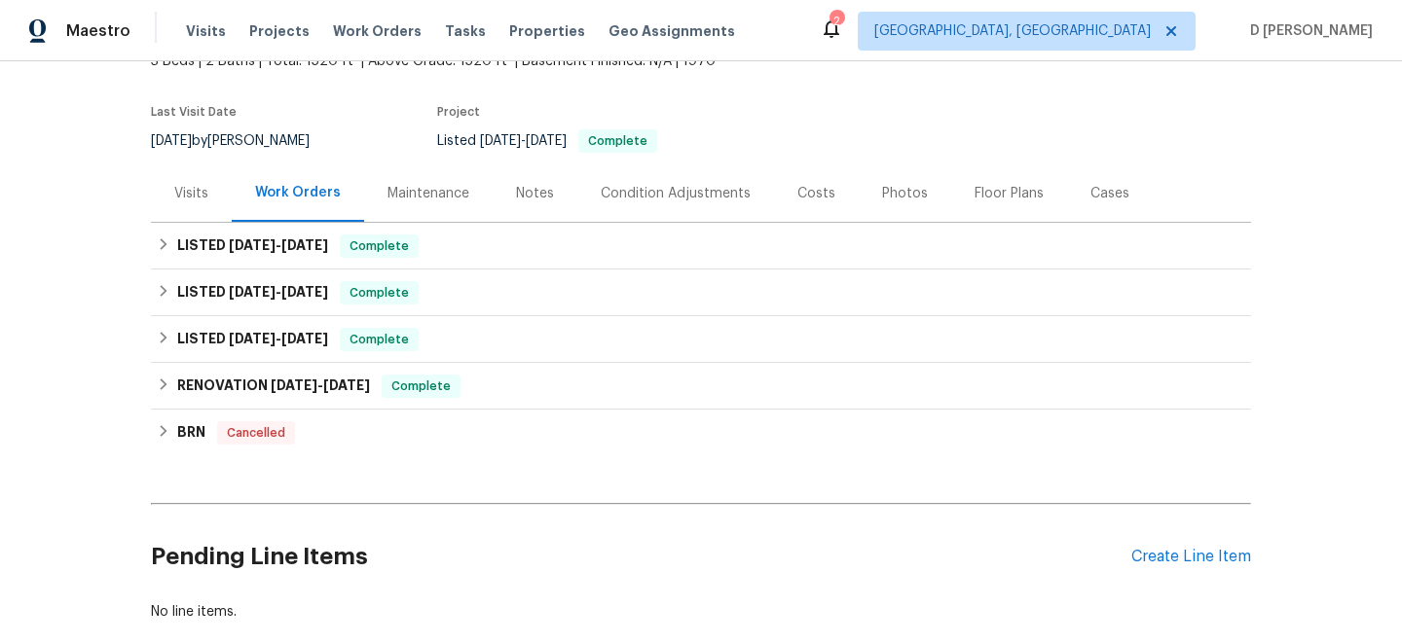
click at [171, 193] on div "Visits" at bounding box center [191, 193] width 81 height 57
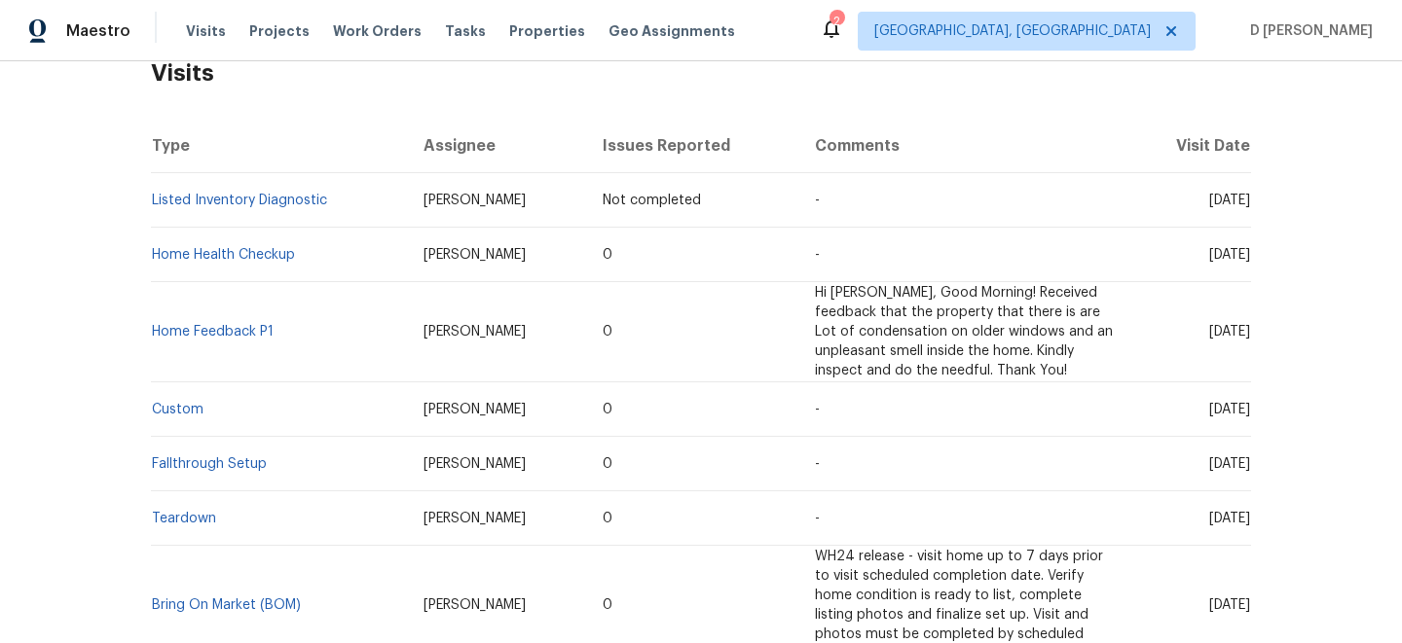
scroll to position [323, 0]
click at [207, 252] on link "Home Health Checkup" at bounding box center [223, 257] width 143 height 14
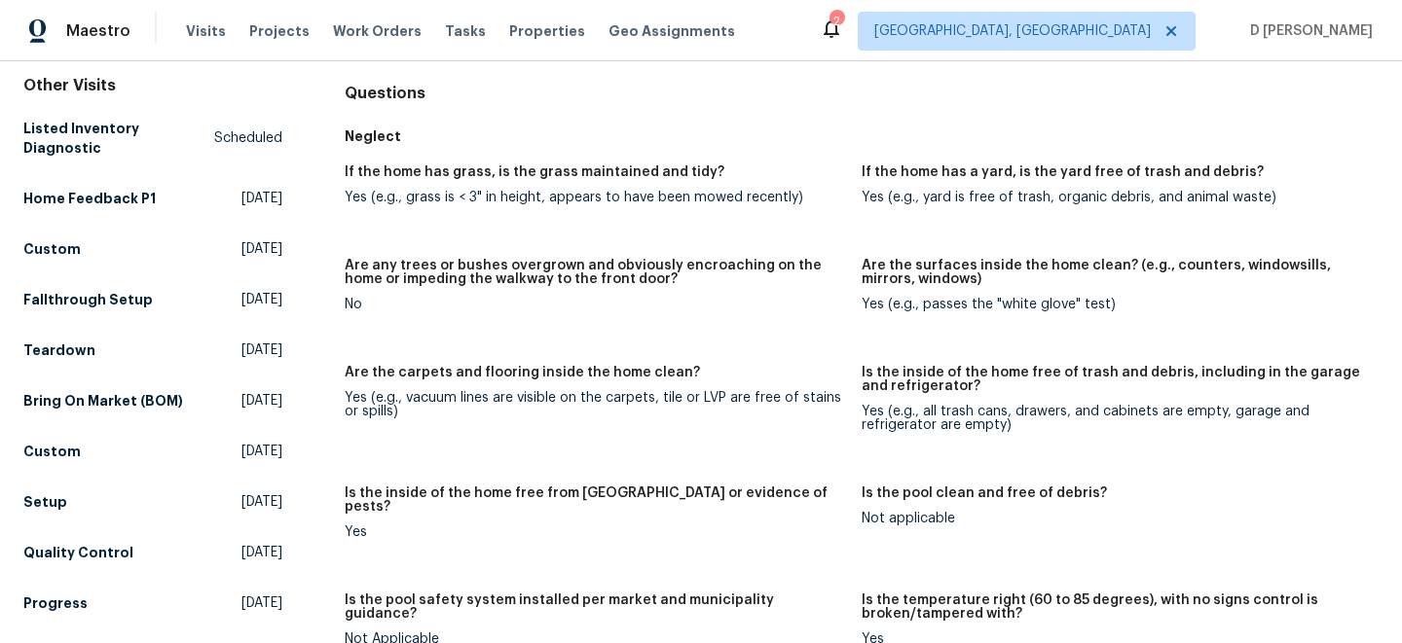
scroll to position [1057, 0]
